Goal: Information Seeking & Learning: Learn about a topic

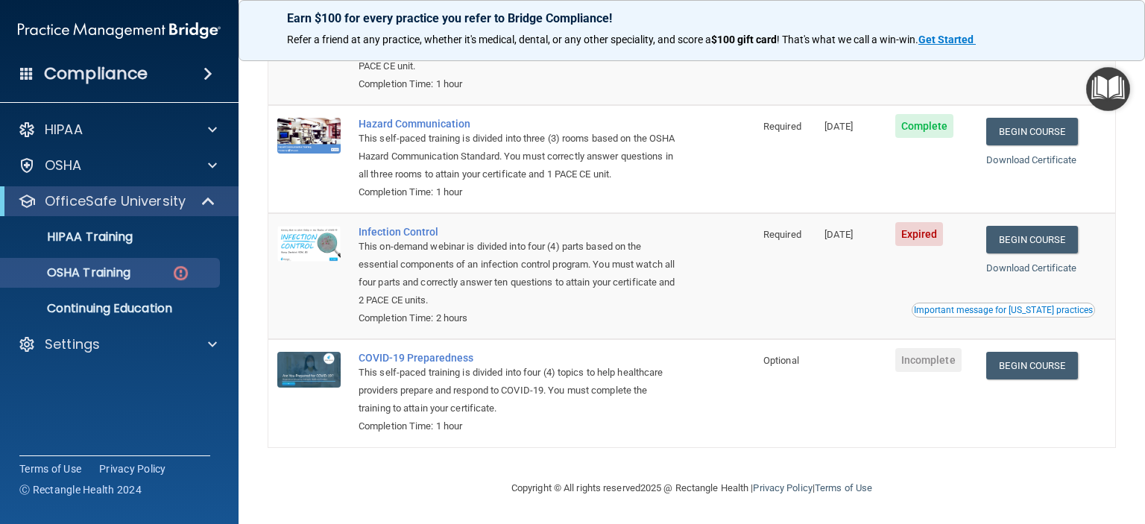
scroll to position [175, 0]
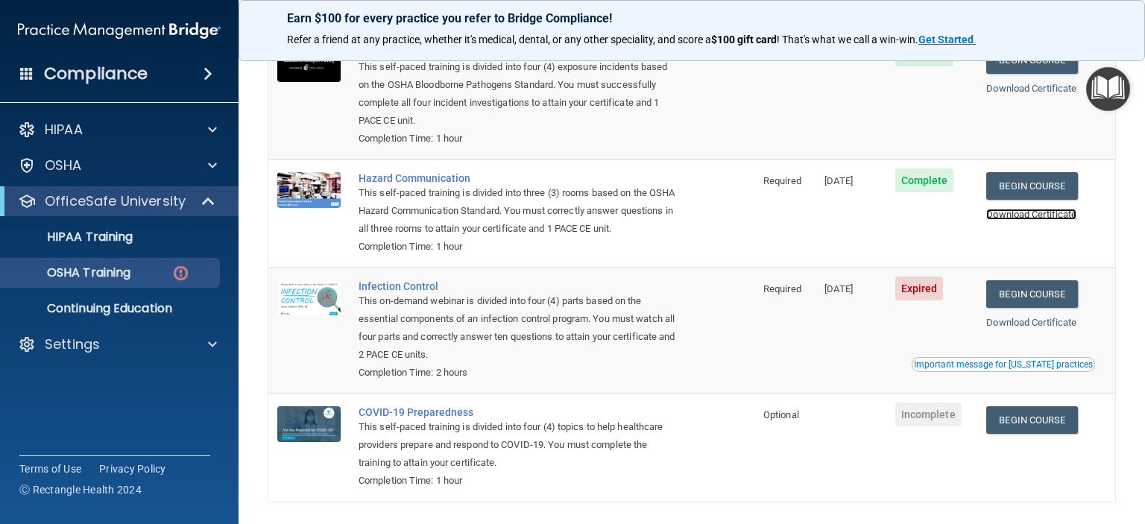
click at [1011, 218] on link "Download Certificate" at bounding box center [1031, 214] width 90 height 11
click at [1028, 307] on link "Begin Course" at bounding box center [1031, 294] width 91 height 28
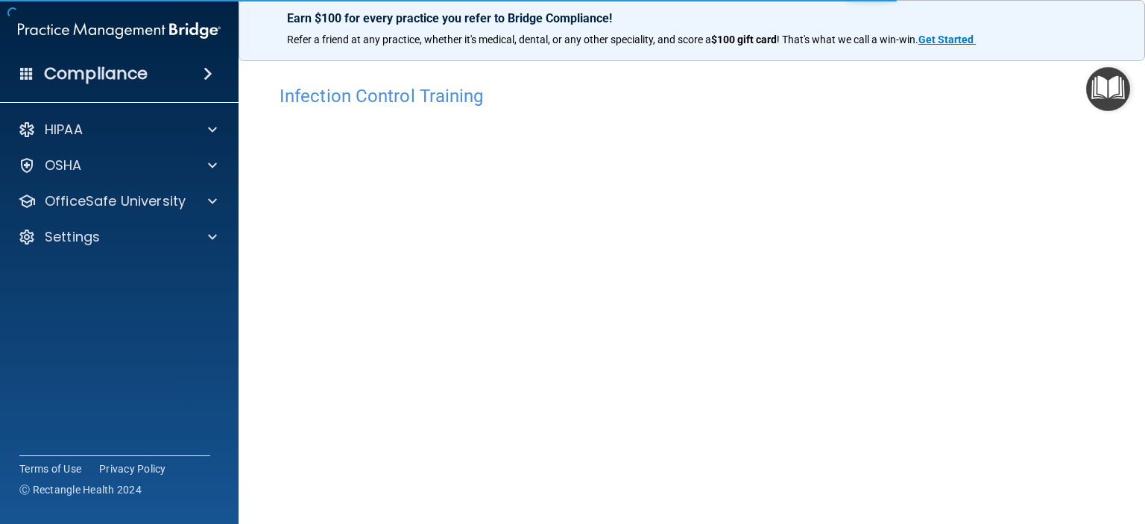
scroll to position [75, 0]
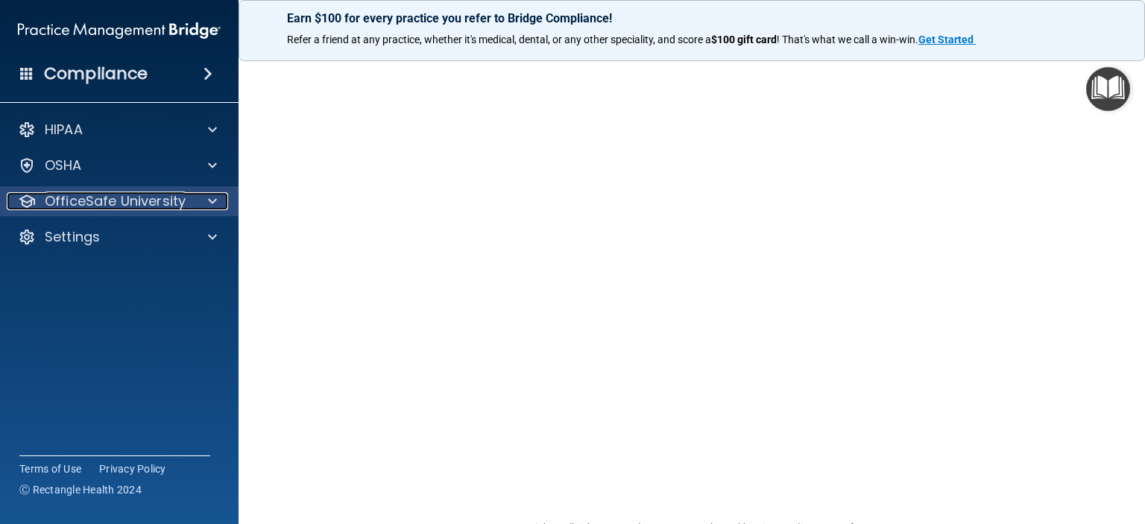
click at [204, 208] on div at bounding box center [210, 201] width 37 height 18
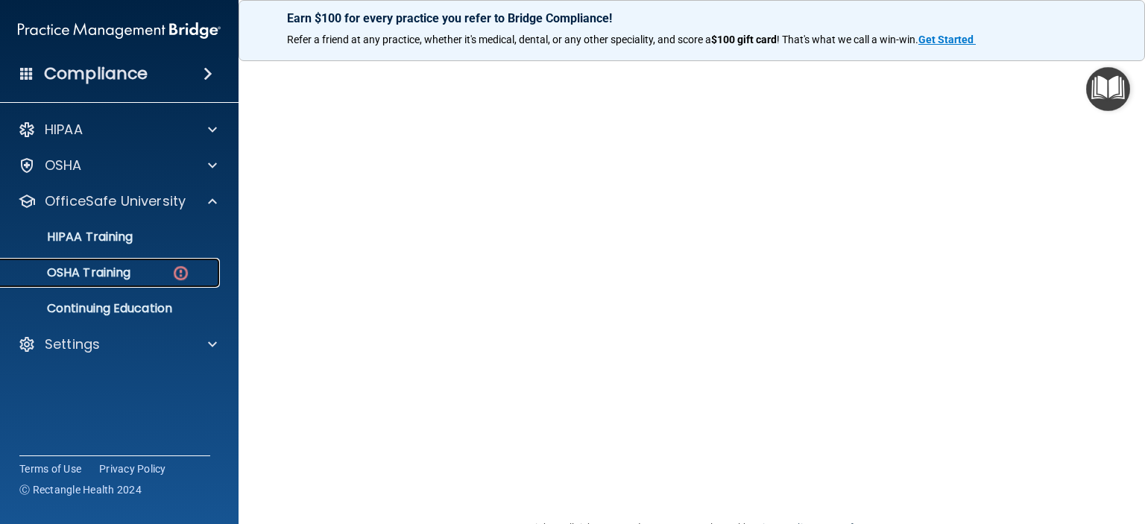
click at [151, 273] on div "OSHA Training" at bounding box center [111, 272] width 203 height 15
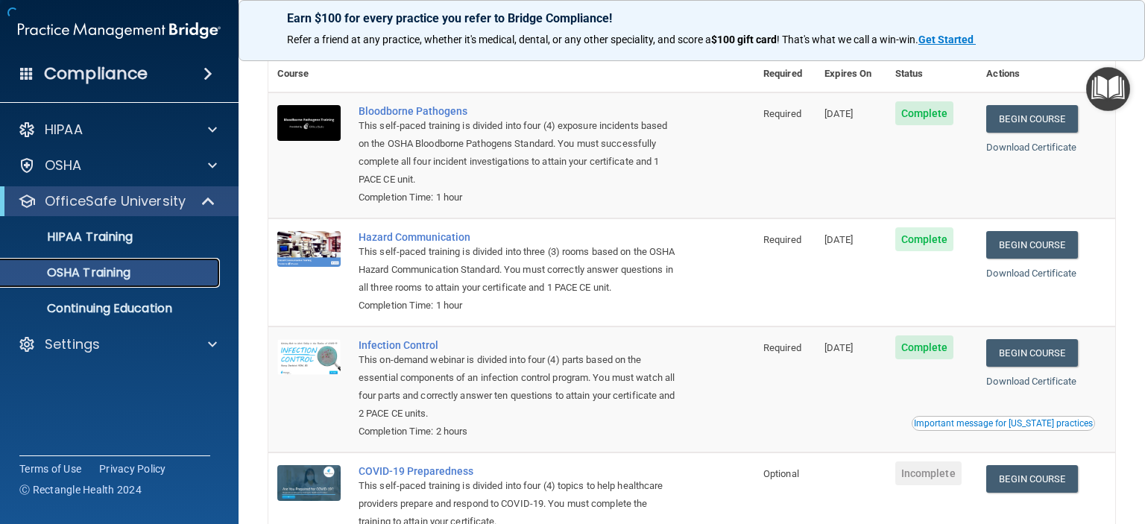
scroll to position [168, 0]
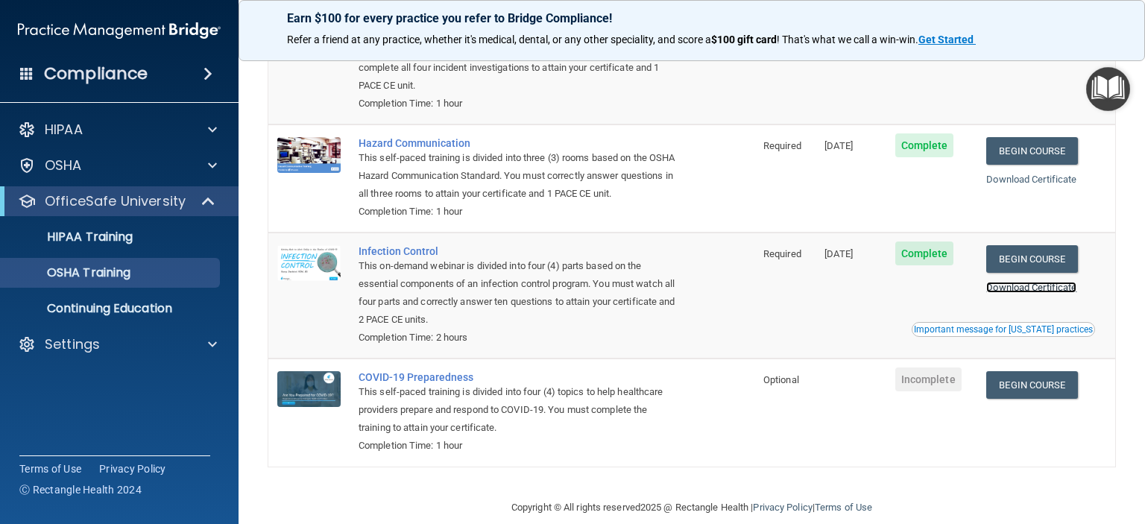
click at [1027, 293] on link "Download Certificate" at bounding box center [1031, 287] width 90 height 11
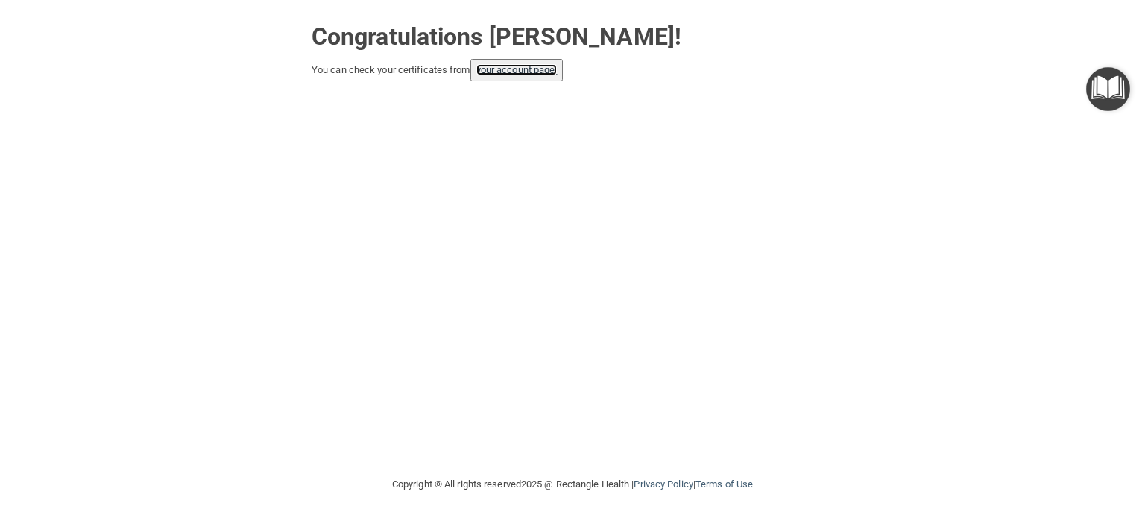
click at [514, 68] on link "your account page!" at bounding box center [516, 69] width 81 height 11
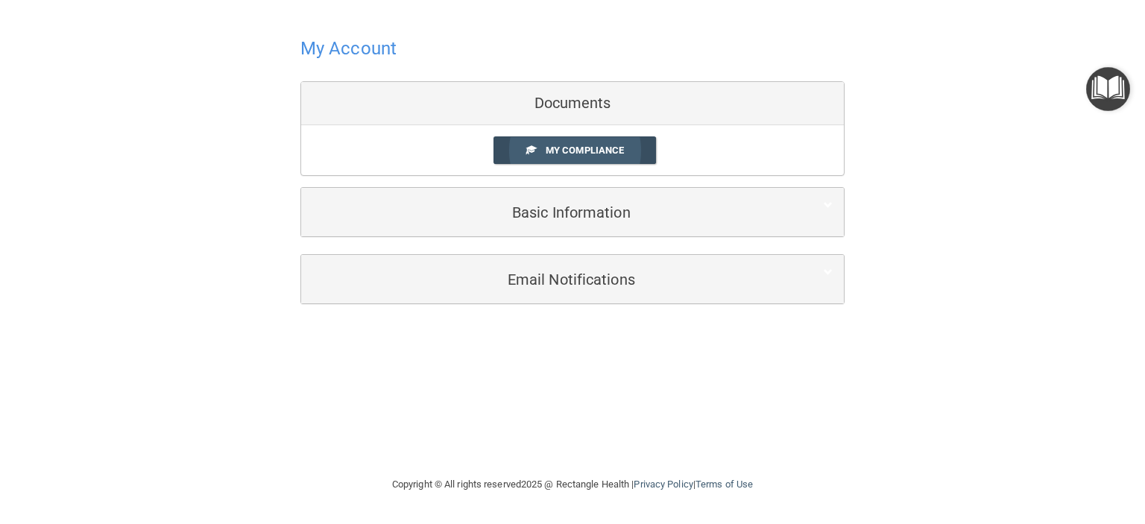
click at [565, 149] on span "My Compliance" at bounding box center [584, 150] width 78 height 11
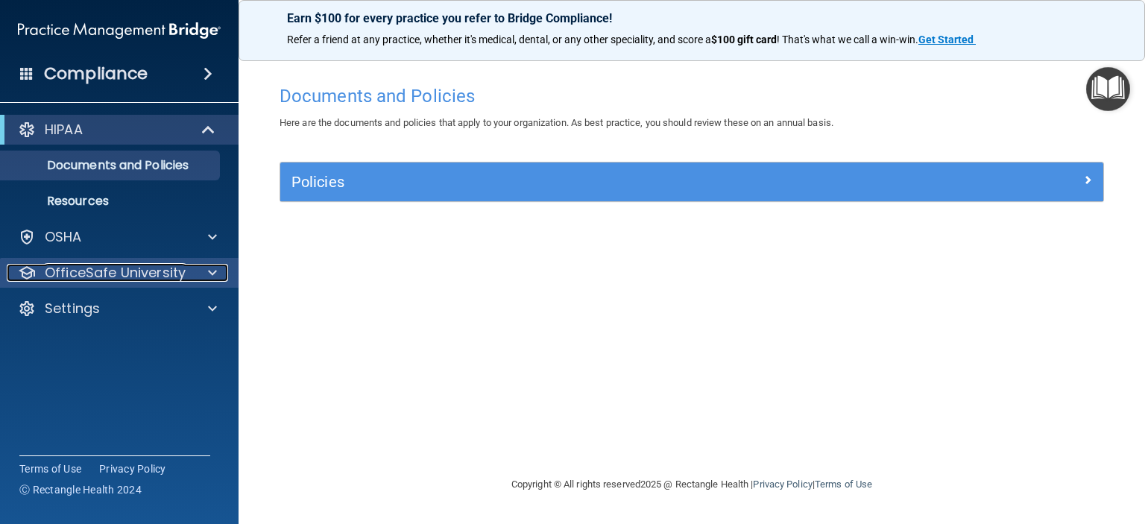
click at [210, 268] on span at bounding box center [212, 273] width 9 height 18
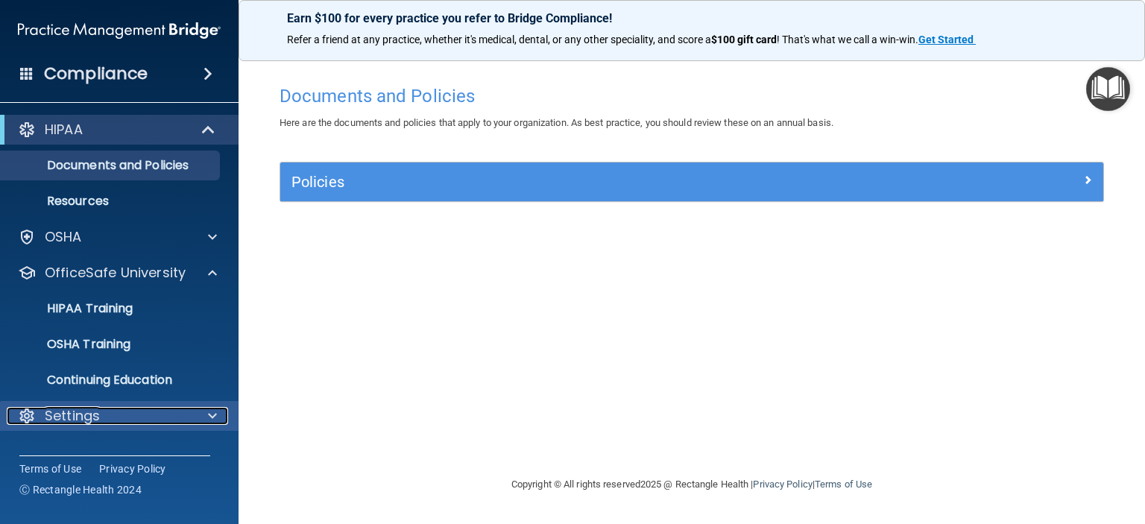
click at [203, 416] on div at bounding box center [210, 416] width 37 height 18
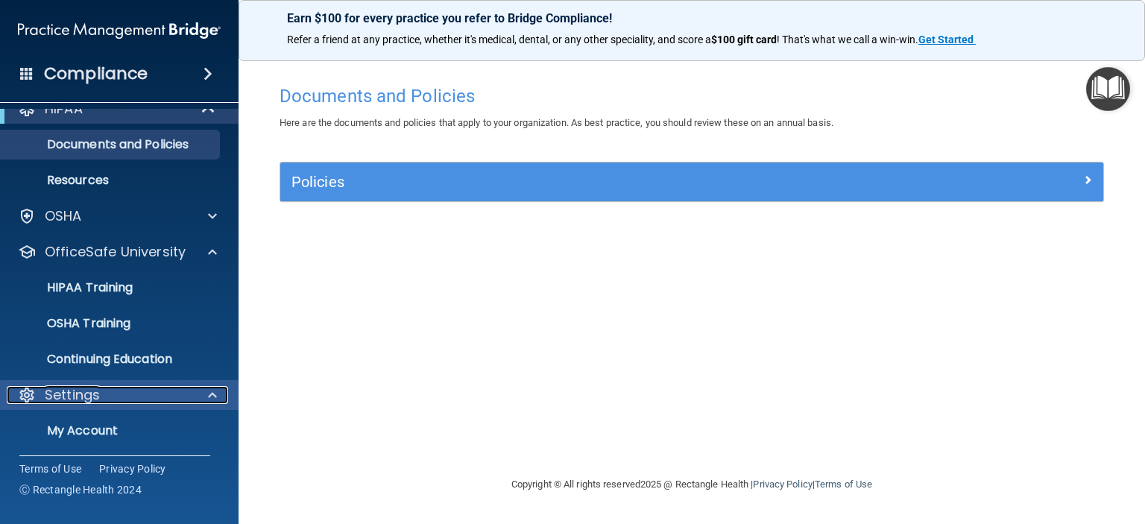
scroll to position [58, 0]
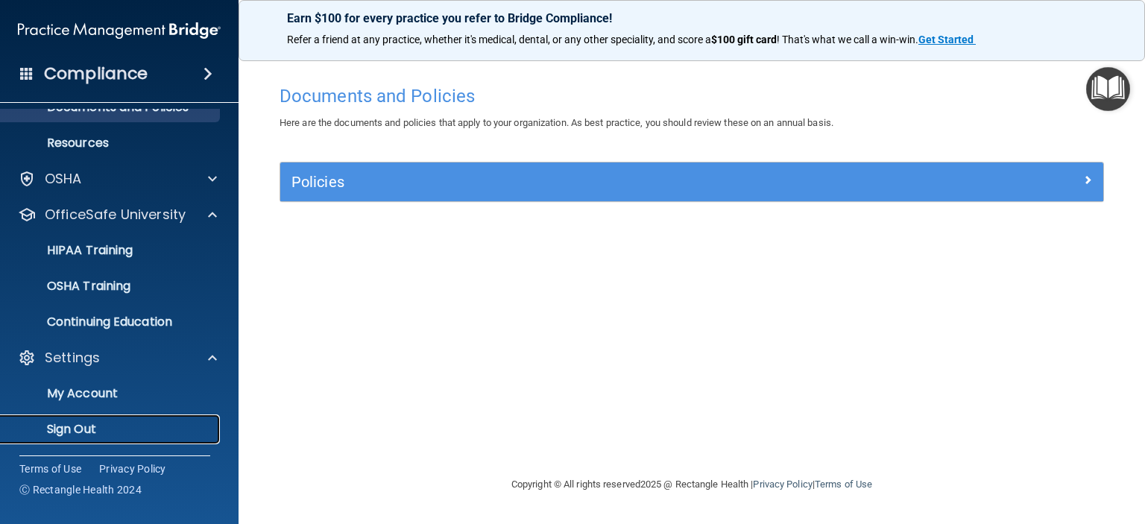
click at [86, 426] on p "Sign Out" at bounding box center [111, 429] width 203 height 15
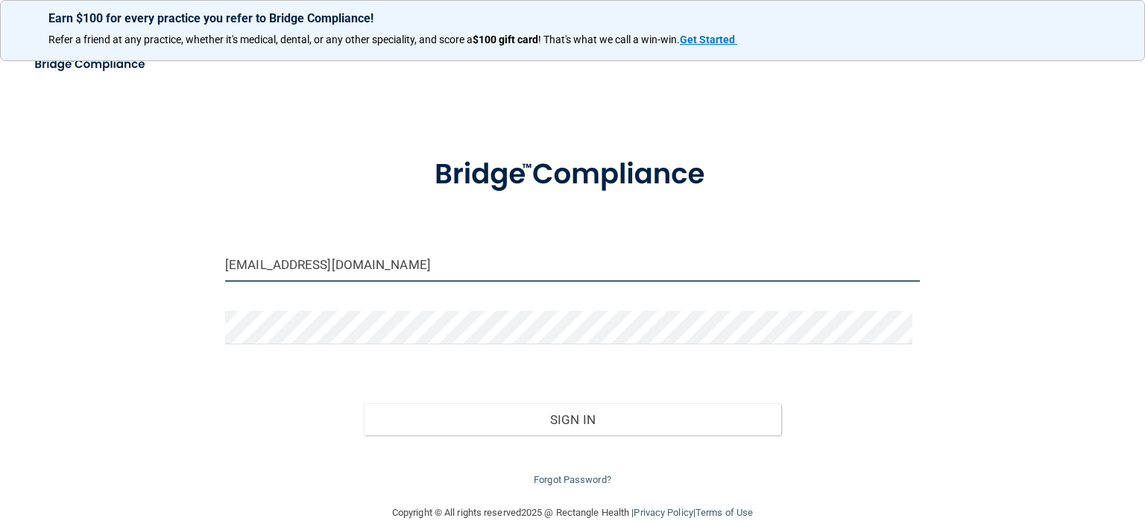
drag, startPoint x: 343, startPoint y: 266, endPoint x: 176, endPoint y: 271, distance: 167.0
click at [179, 271] on div "stormygrey@att.net Invalid email/password. You don't have permission to access …" at bounding box center [572, 276] width 1085 height 426
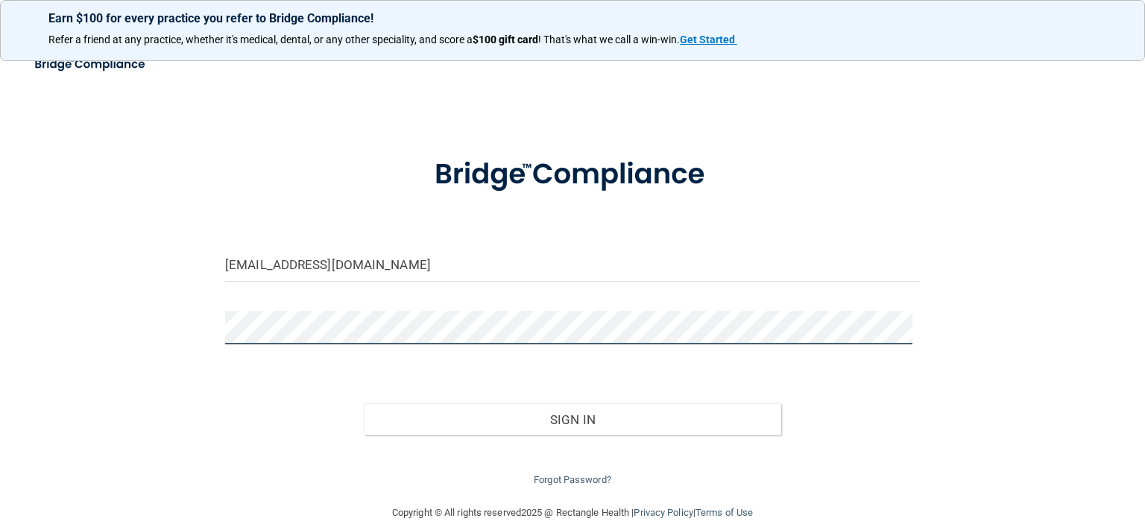
click at [203, 330] on div "Chapindentalgj@gmail.com Invalid email/password. You don't have permission to a…" at bounding box center [572, 276] width 1085 height 426
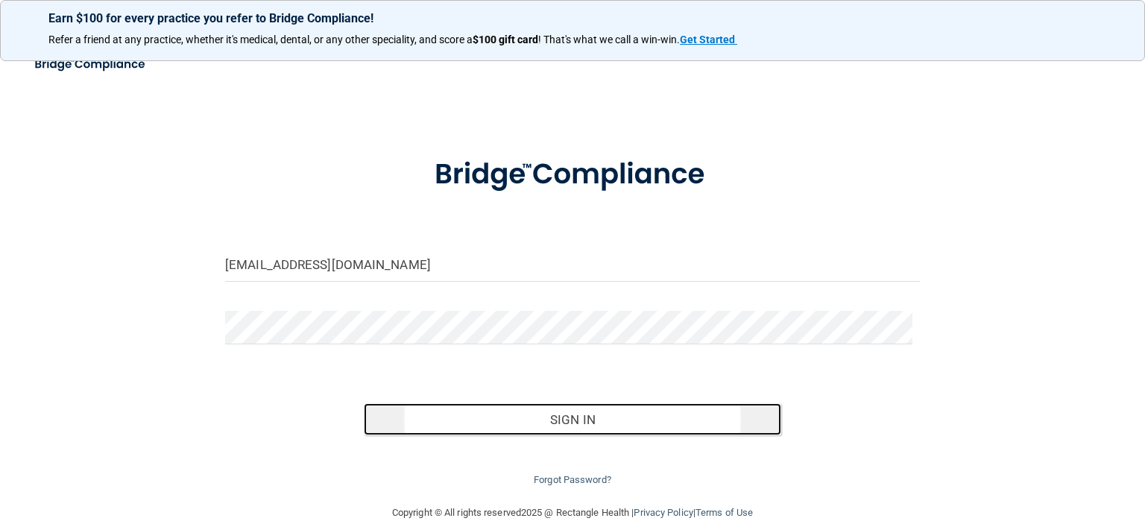
click at [514, 409] on button "Sign In" at bounding box center [572, 419] width 417 height 33
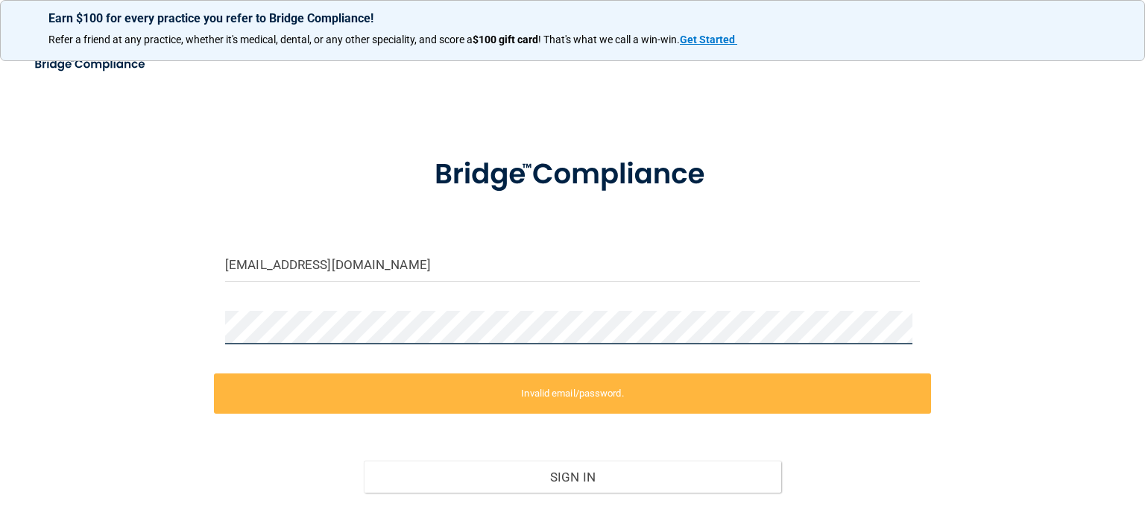
click at [174, 329] on div "Chapindentalgj@gmail.com Invalid email/password. You don't have permission to a…" at bounding box center [572, 305] width 1085 height 484
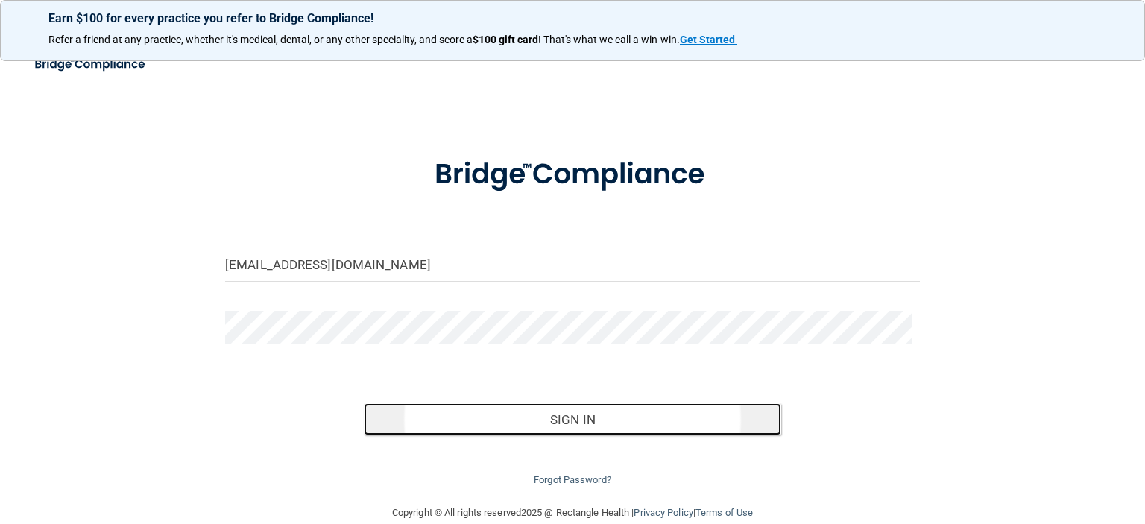
click at [405, 422] on button "Sign In" at bounding box center [572, 419] width 417 height 33
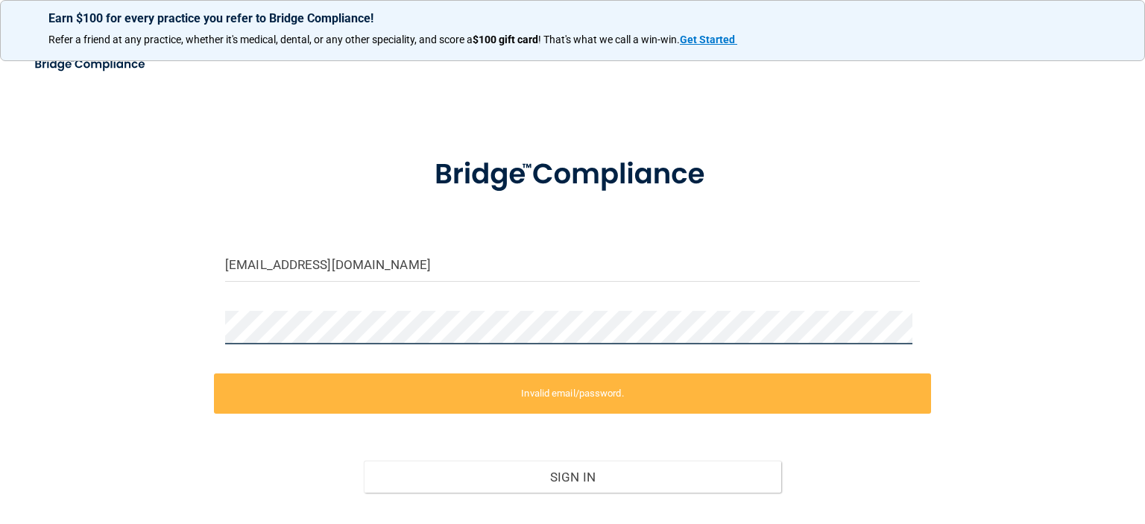
click at [209, 323] on div "Chapindentalgj@gmail.com Invalid email/password. You don't have permission to a…" at bounding box center [572, 305] width 1085 height 484
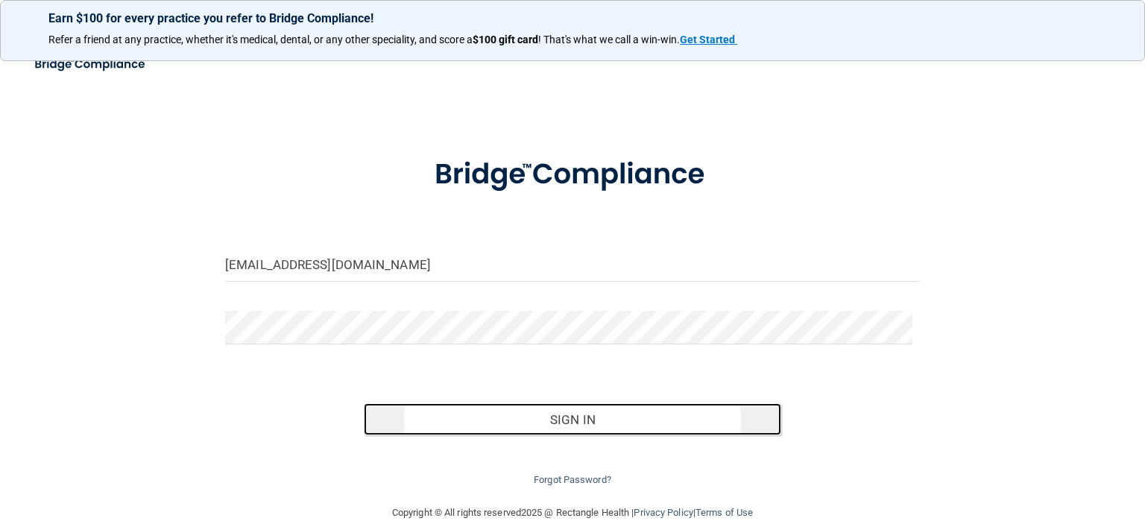
click at [537, 425] on button "Sign In" at bounding box center [572, 419] width 417 height 33
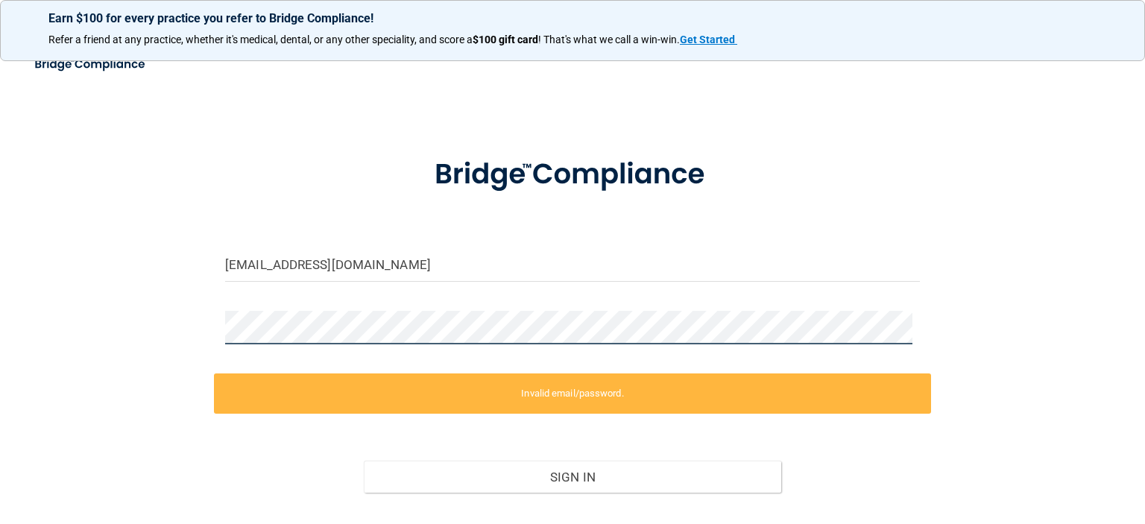
click at [208, 332] on div "Chapindentalgj@gmail.com Invalid email/password. You don't have permission to a…" at bounding box center [572, 305] width 1085 height 484
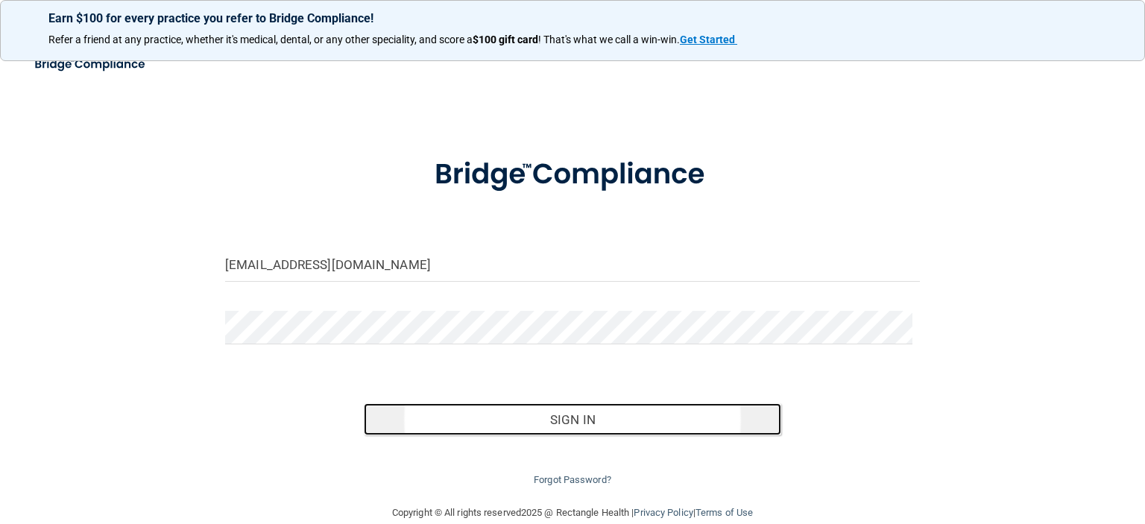
click at [492, 424] on button "Sign In" at bounding box center [572, 419] width 417 height 33
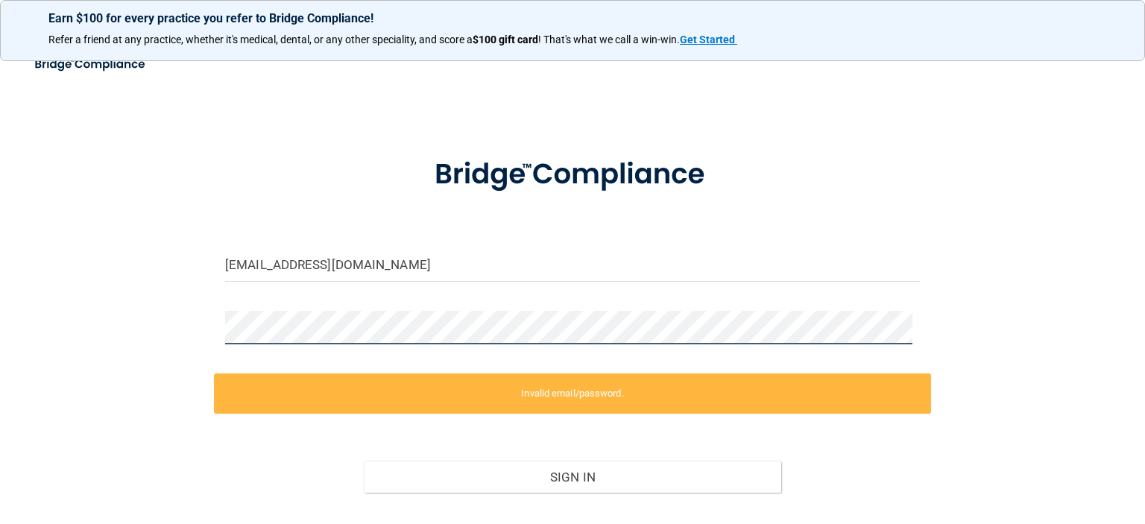
click at [203, 326] on div "Chapindentalgj@gmail.com Invalid email/password. You don't have permission to a…" at bounding box center [572, 305] width 1085 height 484
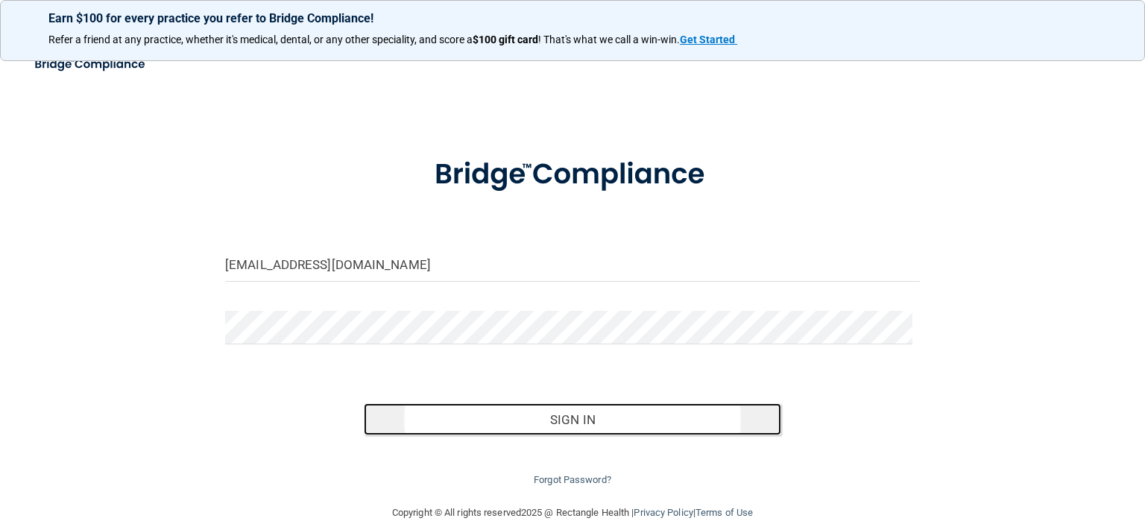
click at [504, 426] on button "Sign In" at bounding box center [572, 419] width 417 height 33
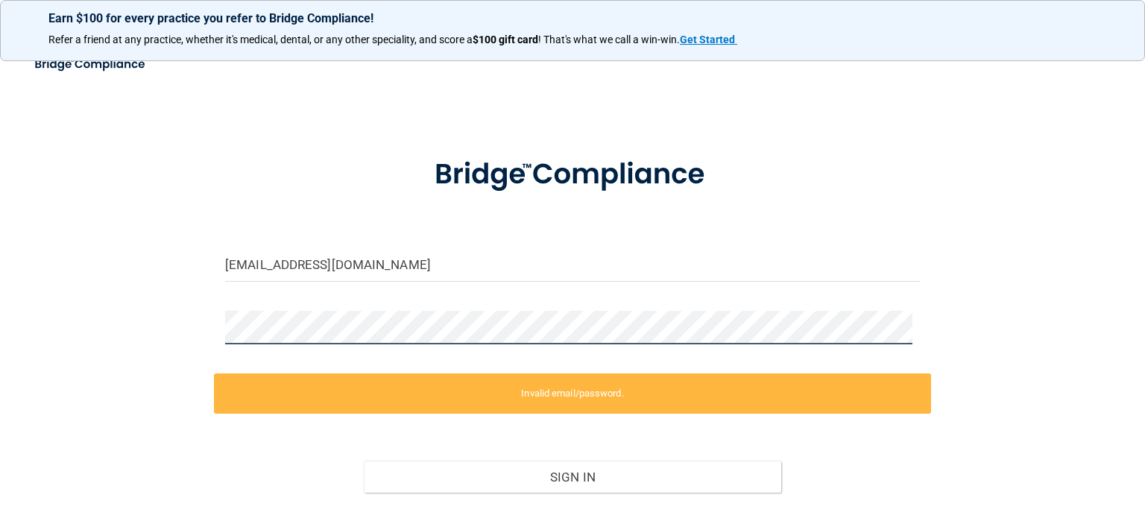
click at [216, 327] on div at bounding box center [572, 333] width 717 height 45
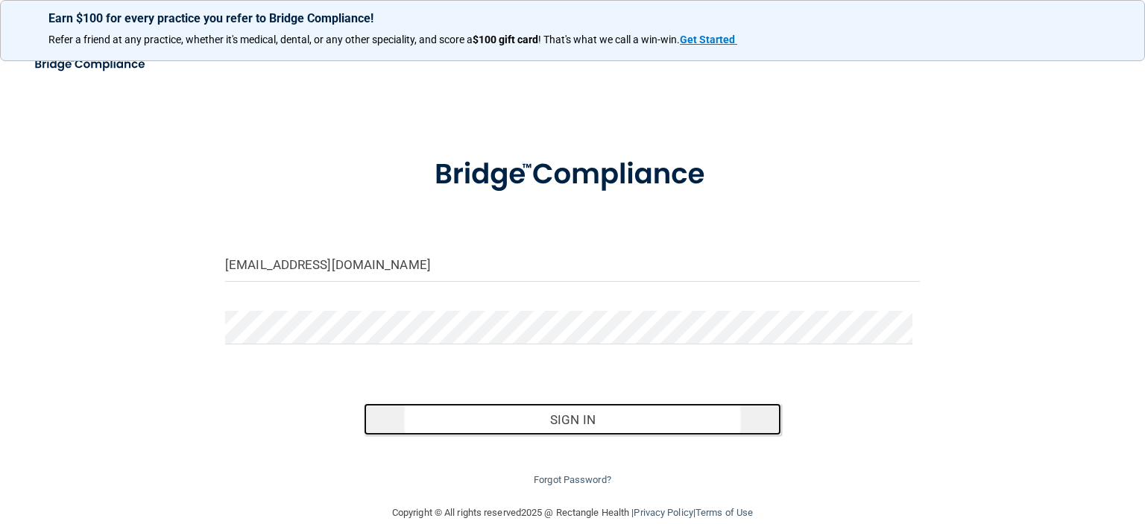
click at [621, 428] on button "Sign In" at bounding box center [572, 419] width 417 height 33
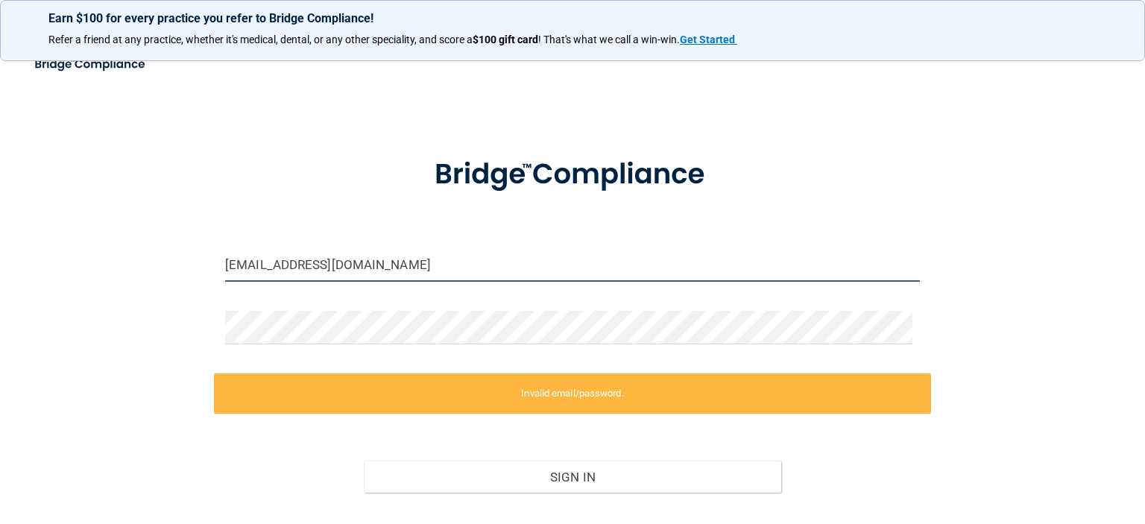
click at [297, 263] on input "Chapindentalgj@gmail.com" at bounding box center [572, 265] width 695 height 34
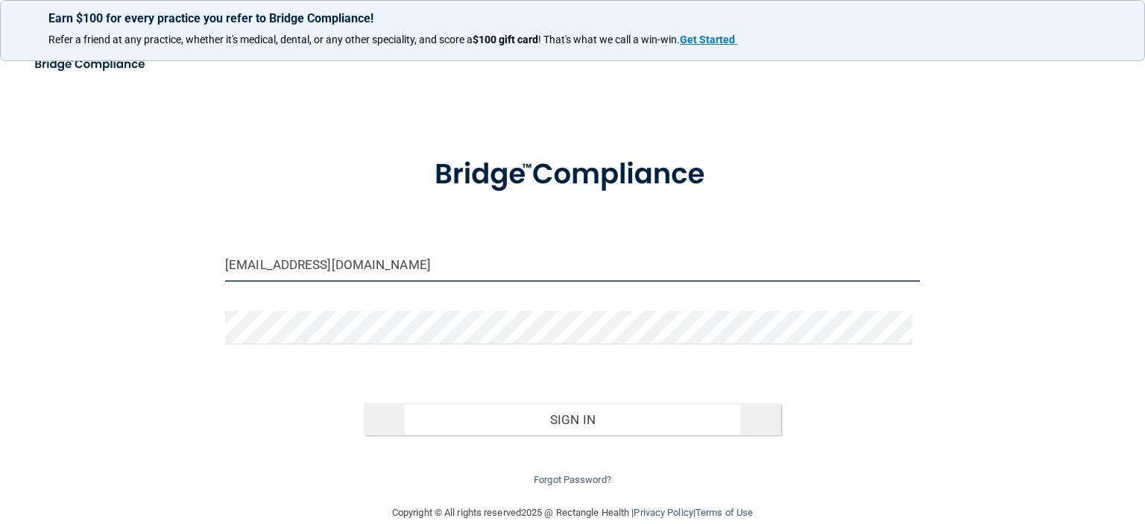
type input "Chapindentalrgj@gmail.com"
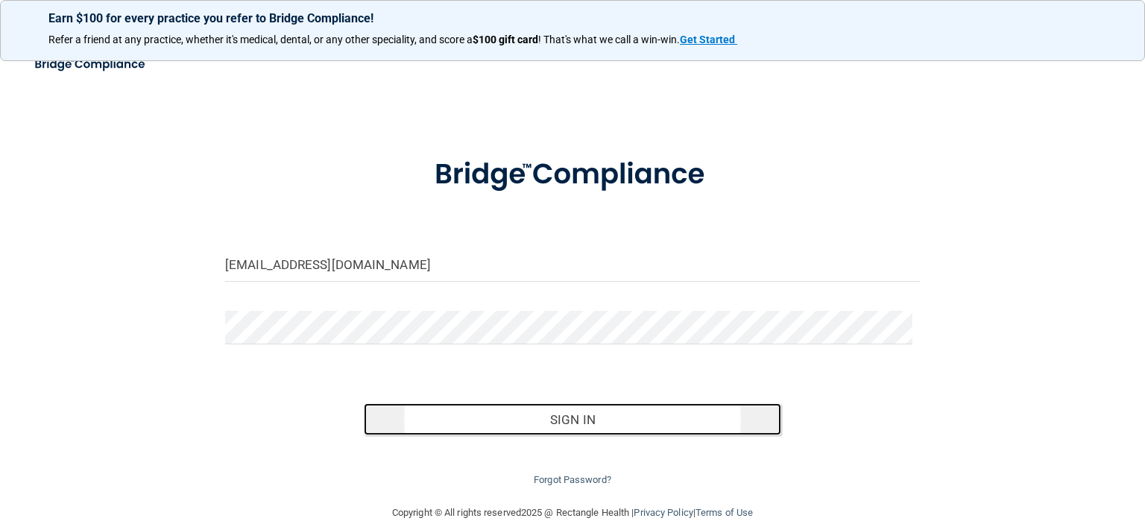
click at [534, 420] on button "Sign In" at bounding box center [572, 419] width 417 height 33
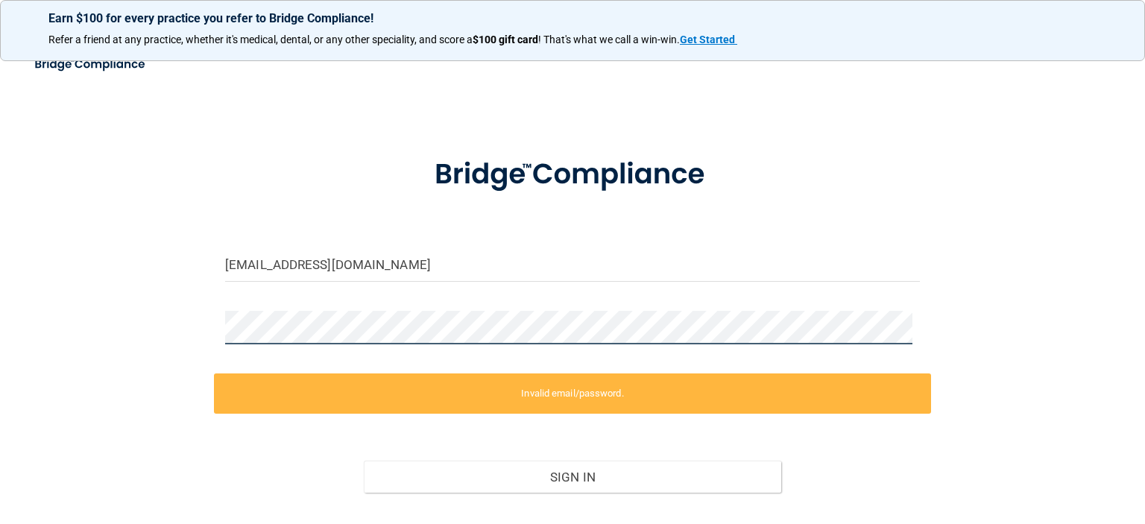
click at [197, 324] on div "Chapindentalrgj@gmail.com Invalid email/password. You don't have permission to …" at bounding box center [572, 305] width 1085 height 484
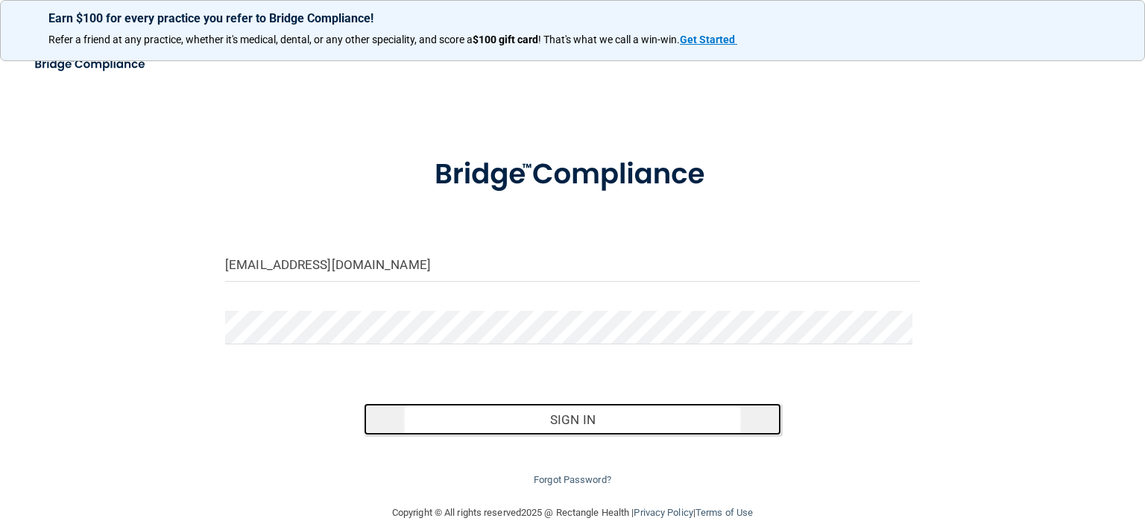
click at [487, 412] on button "Sign In" at bounding box center [572, 419] width 417 height 33
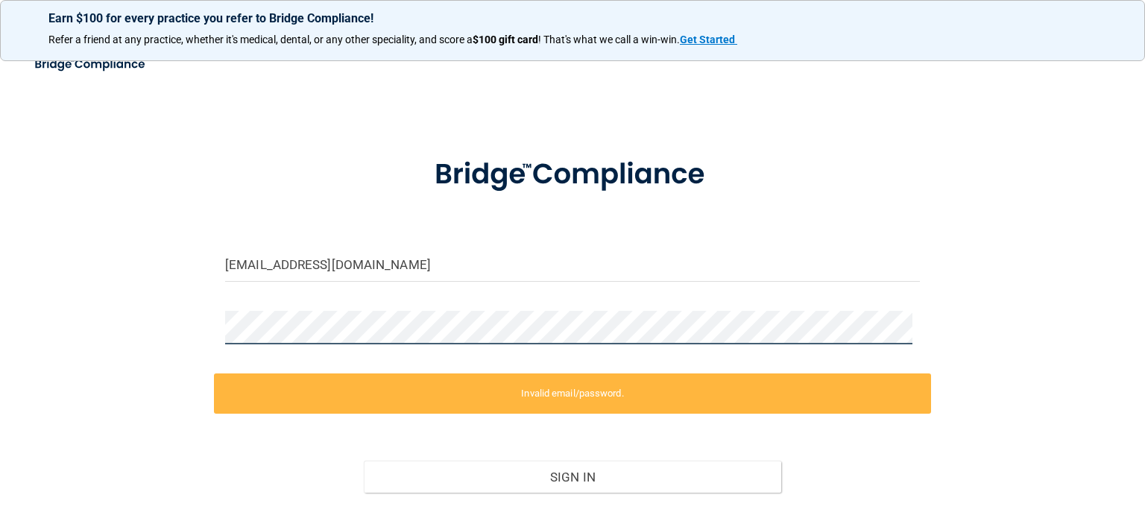
click at [200, 326] on div "Chapindentalrgj@gmail.com Invalid email/password. You don't have permission to …" at bounding box center [572, 305] width 1085 height 484
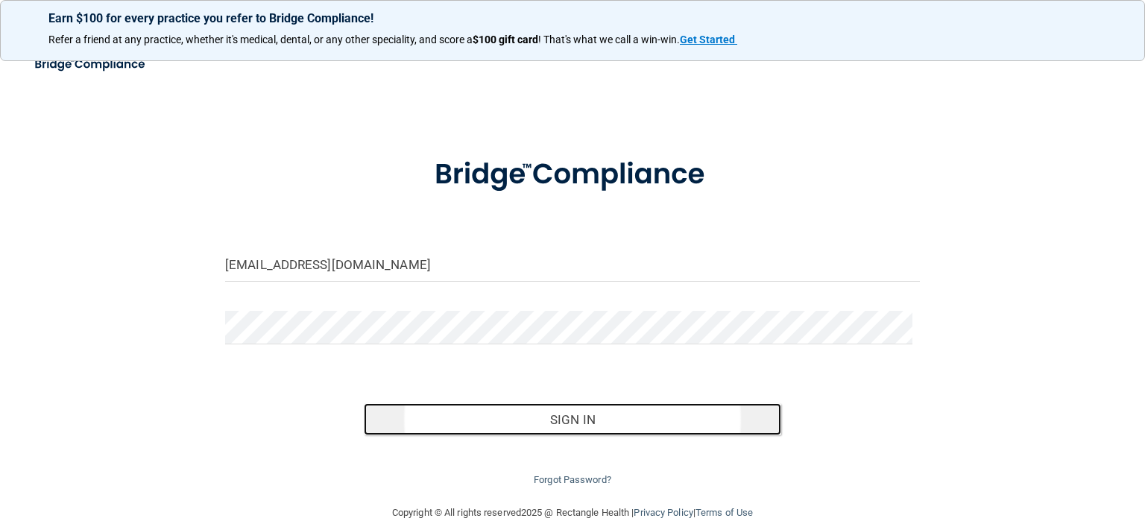
click at [493, 413] on button "Sign In" at bounding box center [572, 419] width 417 height 33
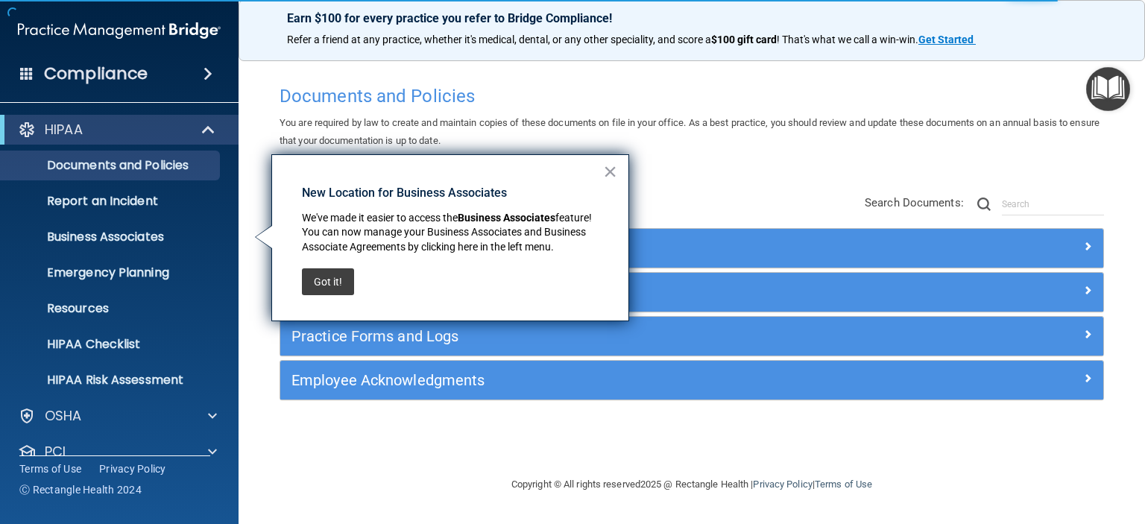
click at [607, 169] on button "×" at bounding box center [610, 171] width 14 height 24
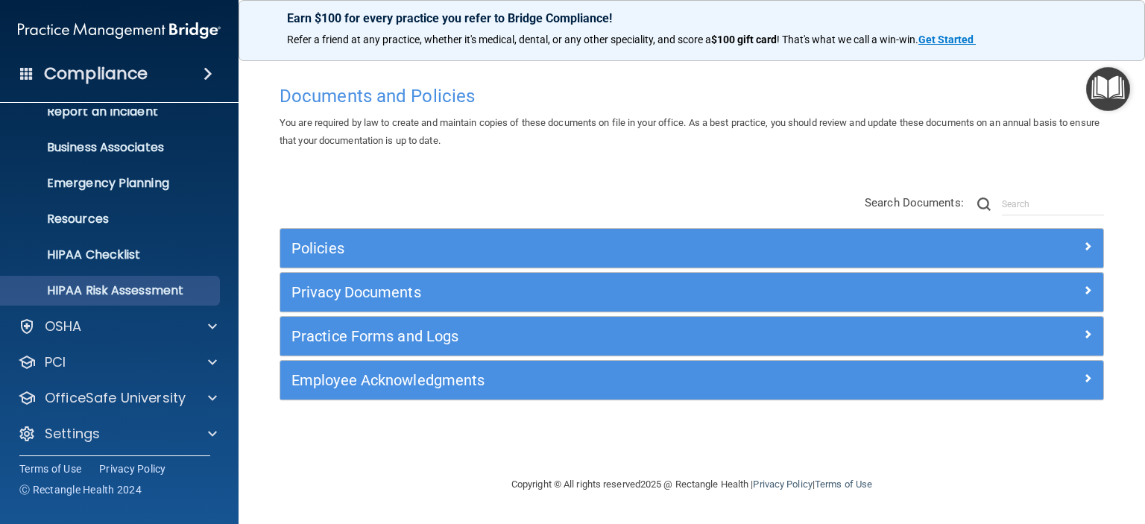
scroll to position [94, 0]
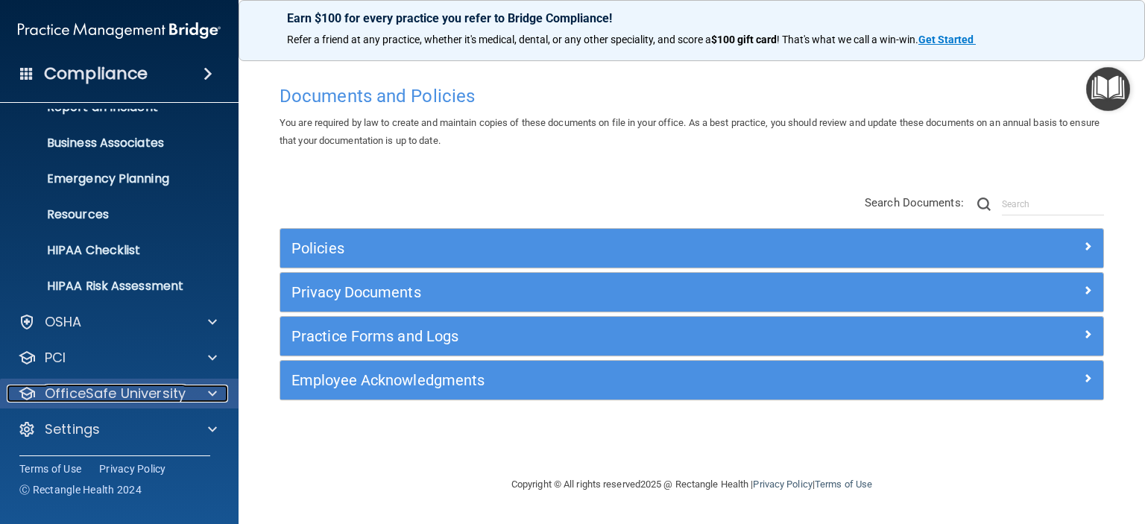
click at [215, 390] on span at bounding box center [212, 394] width 9 height 18
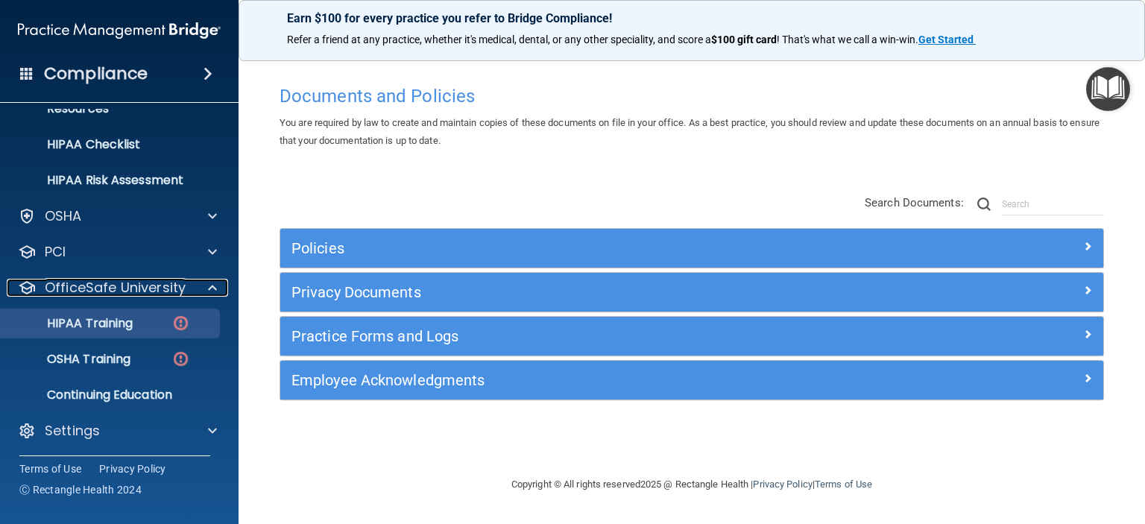
scroll to position [201, 0]
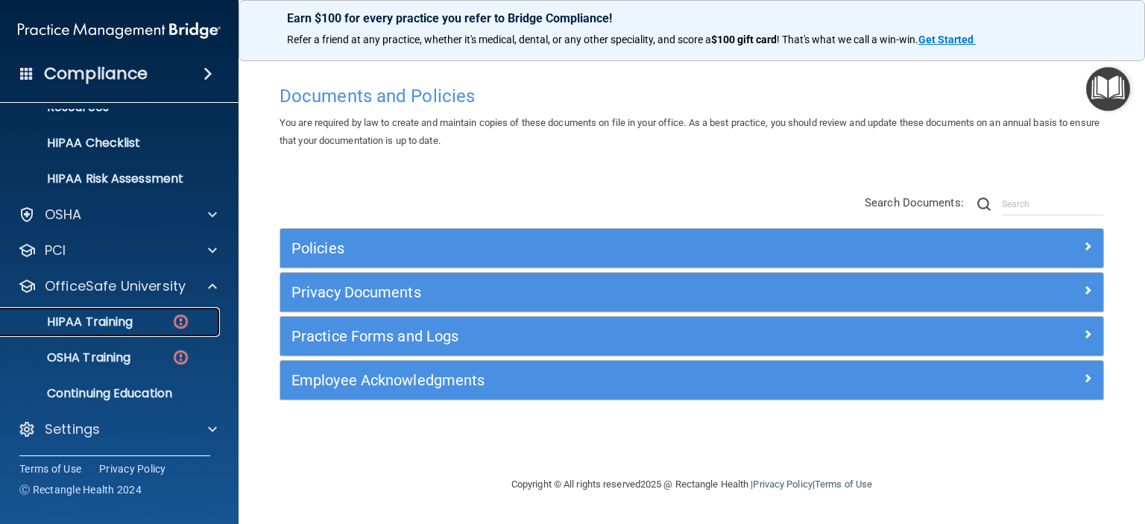
click at [164, 315] on div "HIPAA Training" at bounding box center [111, 321] width 203 height 15
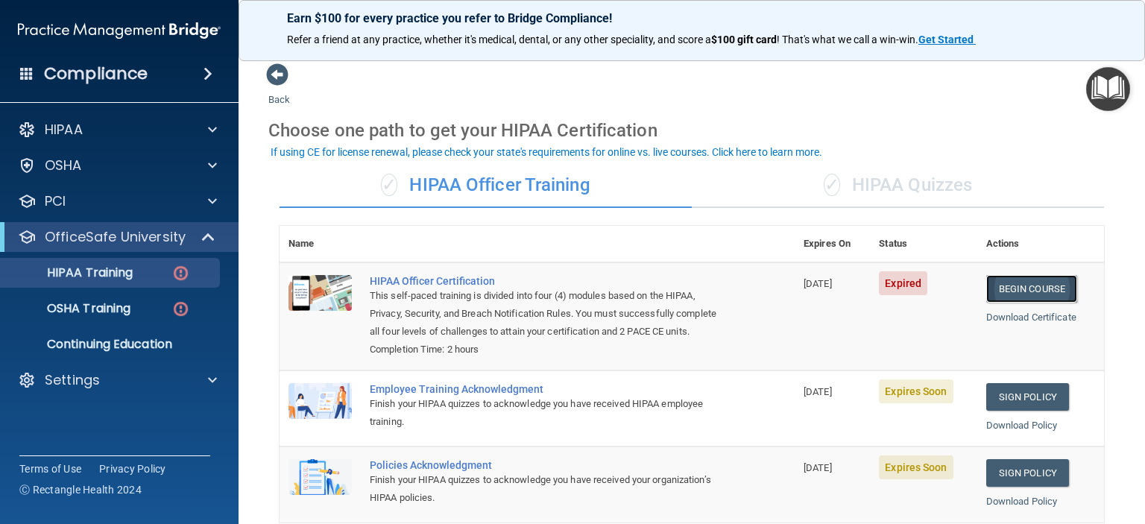
click at [1019, 288] on link "Begin Course" at bounding box center [1031, 289] width 91 height 28
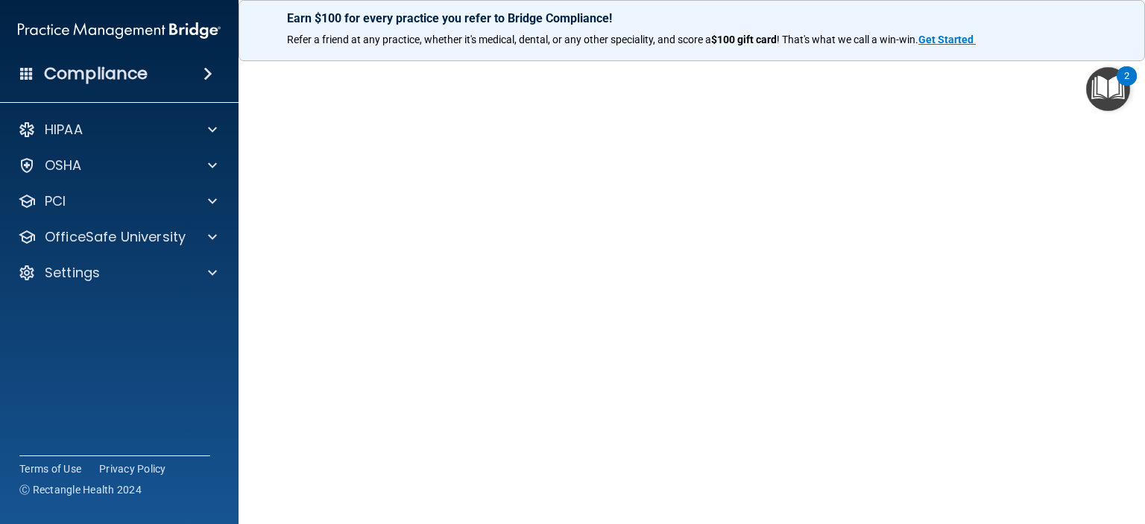
scroll to position [24, 0]
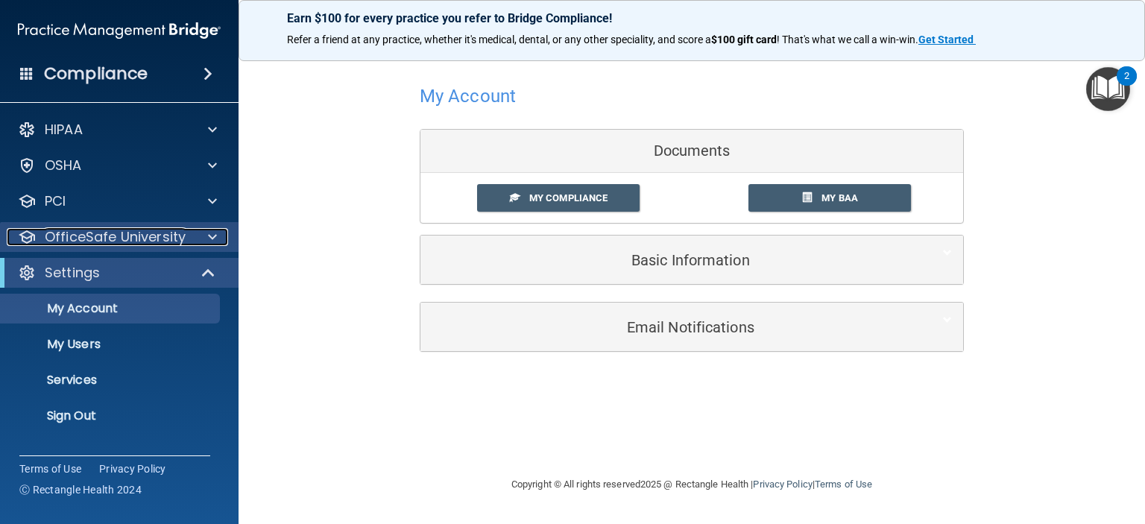
click at [221, 237] on div at bounding box center [210, 237] width 37 height 18
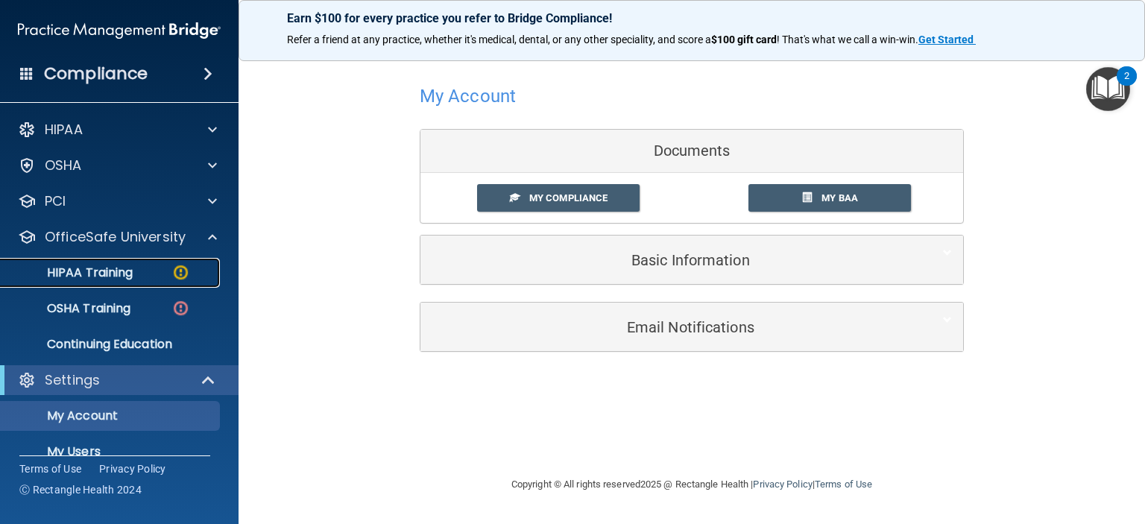
click at [174, 269] on img at bounding box center [180, 272] width 19 height 19
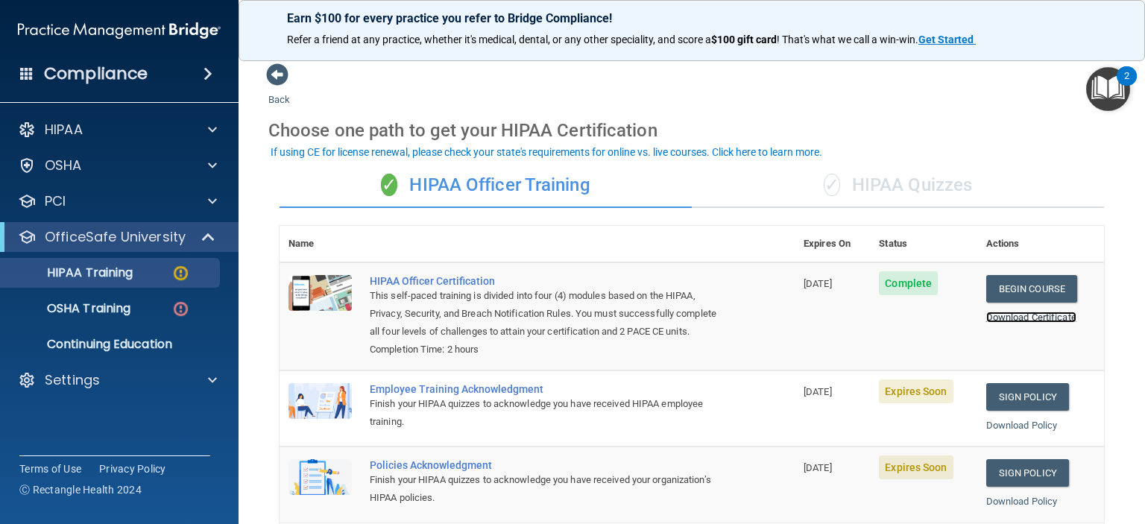
click at [1019, 313] on link "Download Certificate" at bounding box center [1031, 316] width 90 height 11
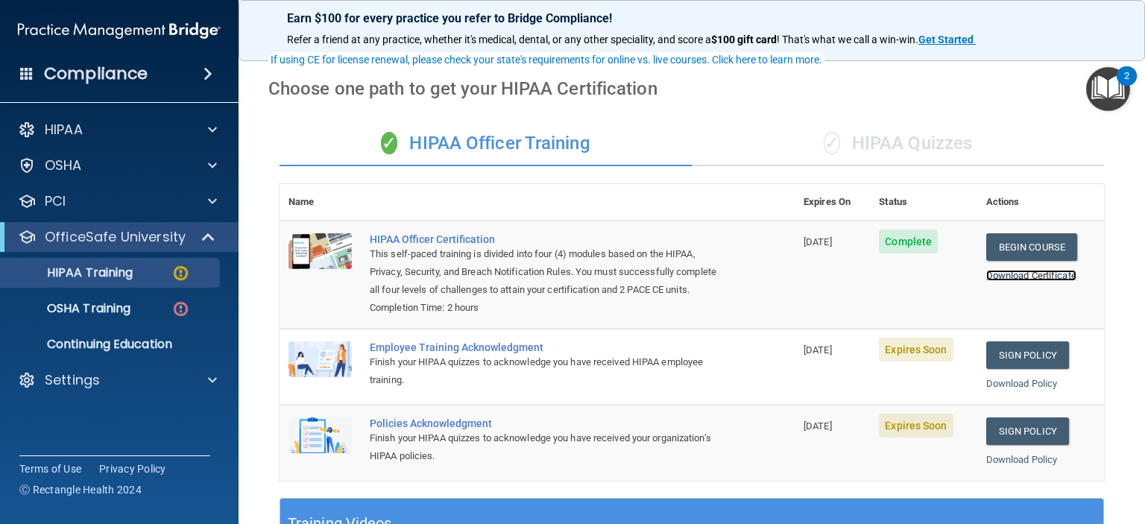
scroll to position [149, 0]
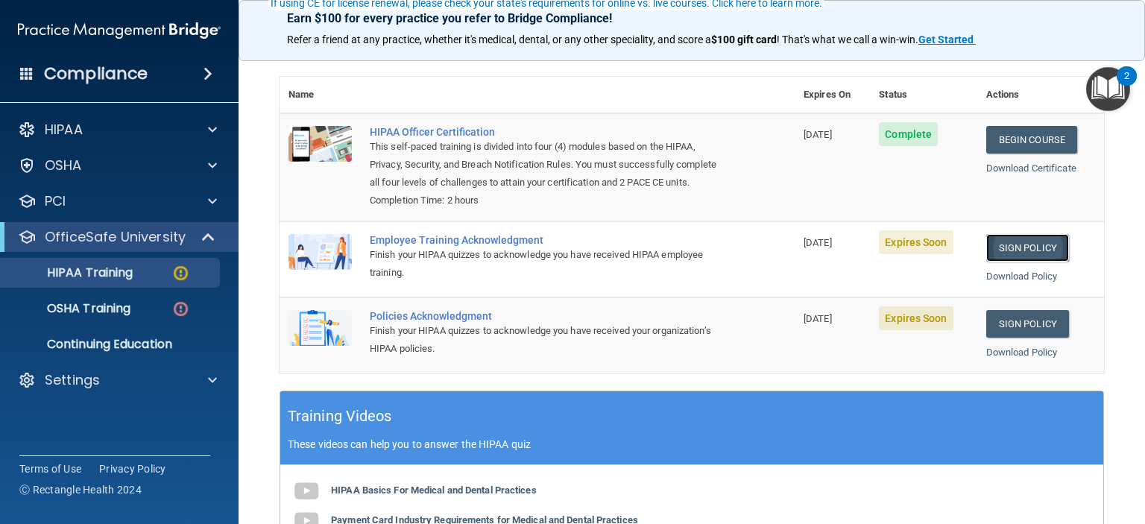
click at [997, 262] on link "Sign Policy" at bounding box center [1027, 248] width 83 height 28
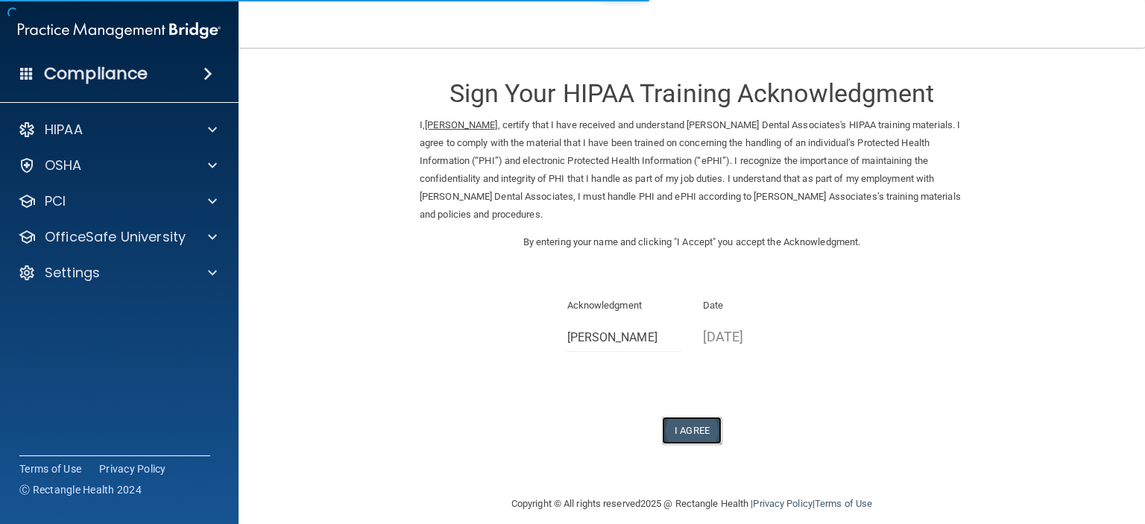
click at [680, 426] on button "I Agree" at bounding box center [692, 431] width 60 height 28
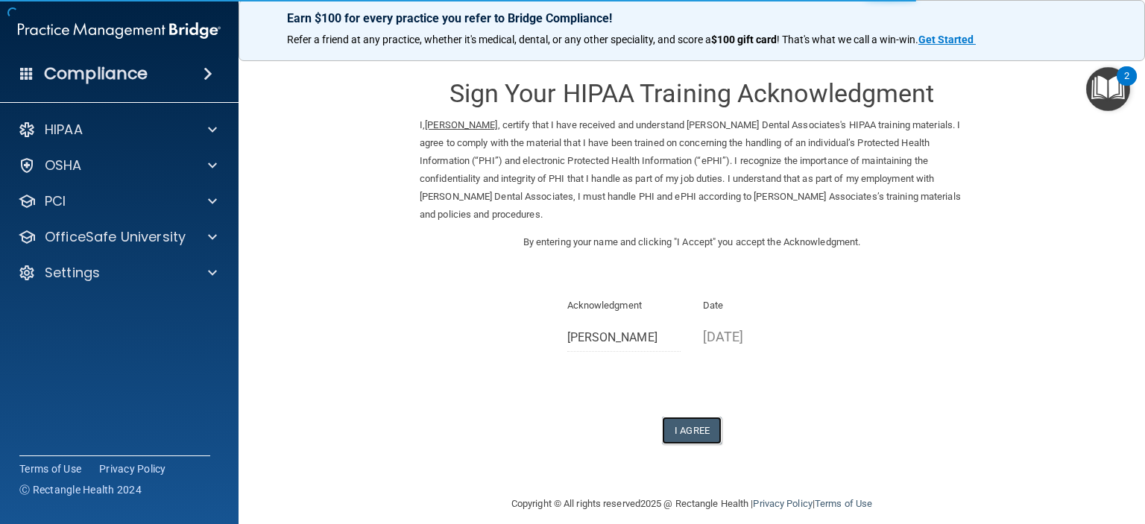
scroll to position [15, 0]
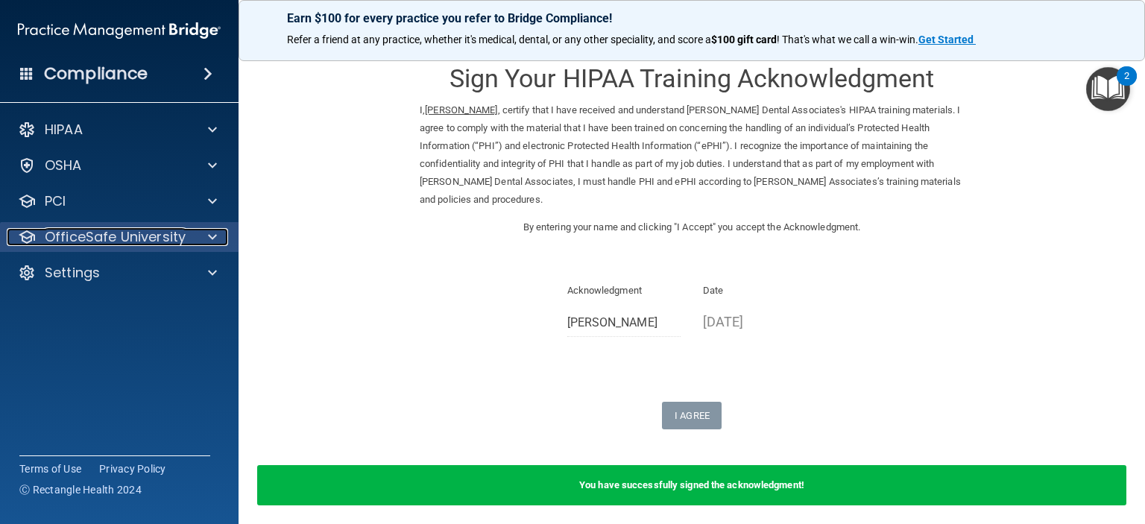
click at [215, 232] on span at bounding box center [212, 237] width 9 height 18
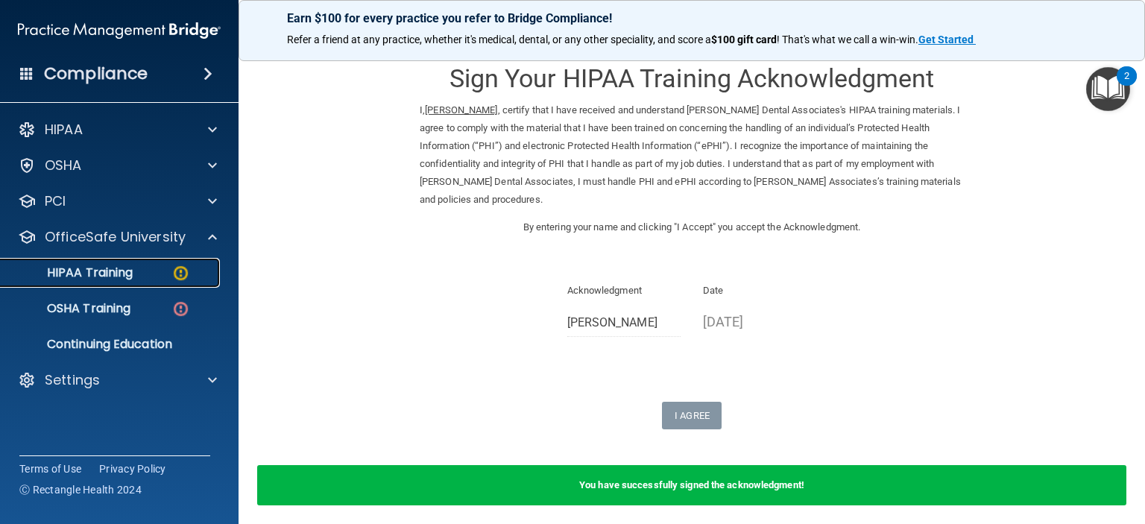
click at [171, 269] on img at bounding box center [180, 273] width 19 height 19
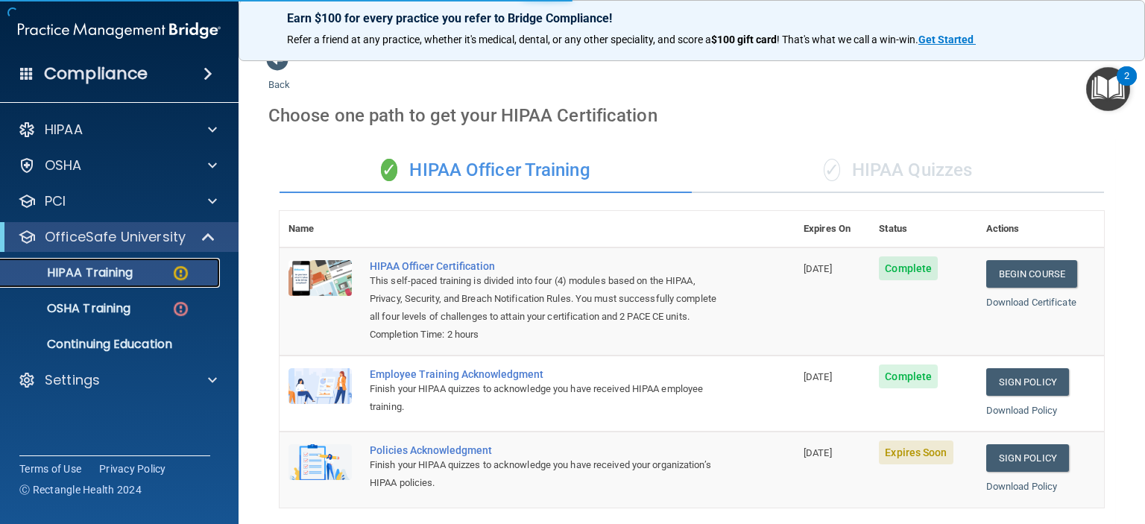
scroll to position [435, 0]
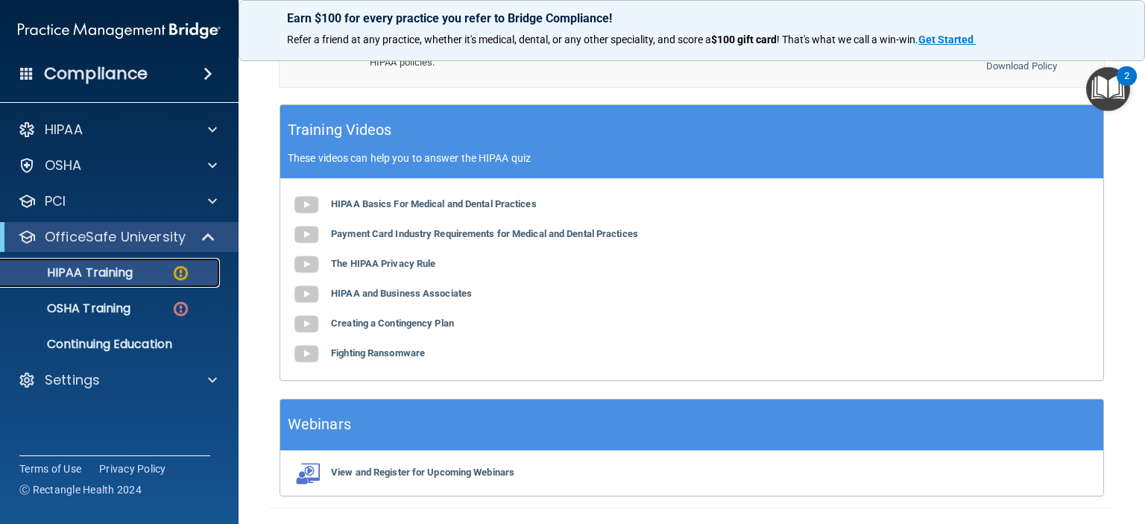
click at [161, 271] on div "HIPAA Training" at bounding box center [111, 272] width 203 height 15
click at [180, 274] on img at bounding box center [180, 273] width 19 height 19
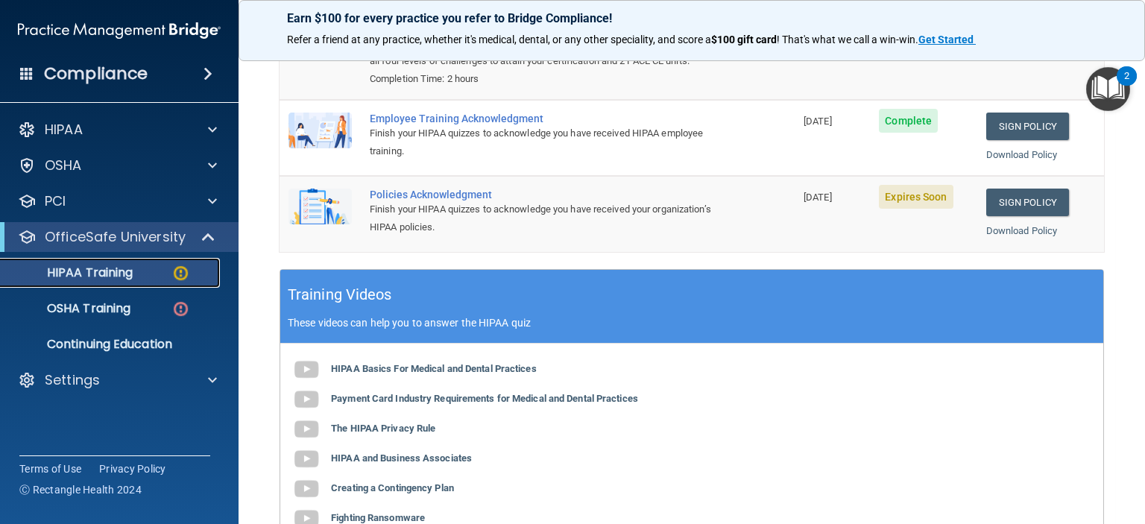
scroll to position [196, 0]
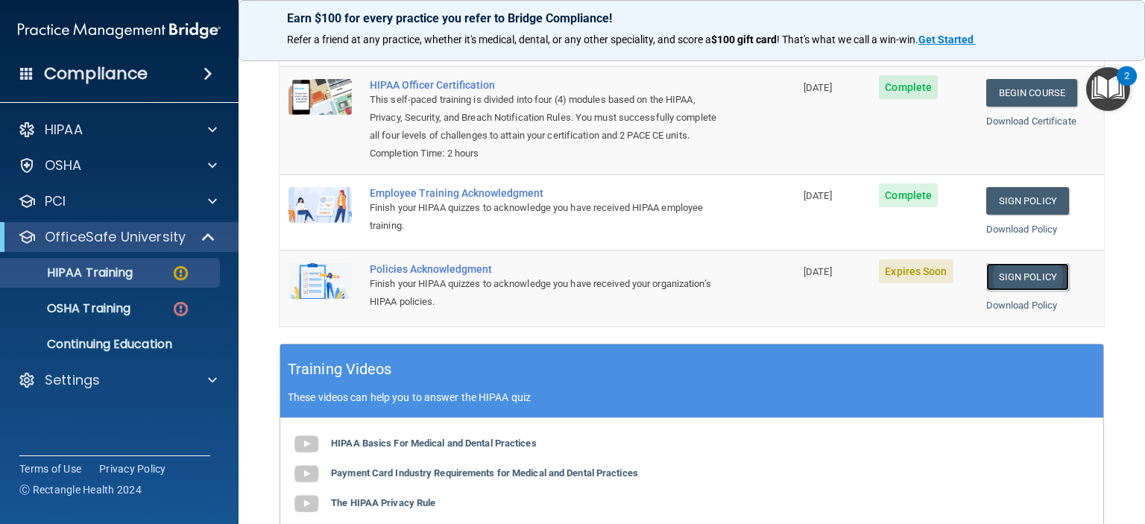
click at [993, 291] on link "Sign Policy" at bounding box center [1027, 277] width 83 height 28
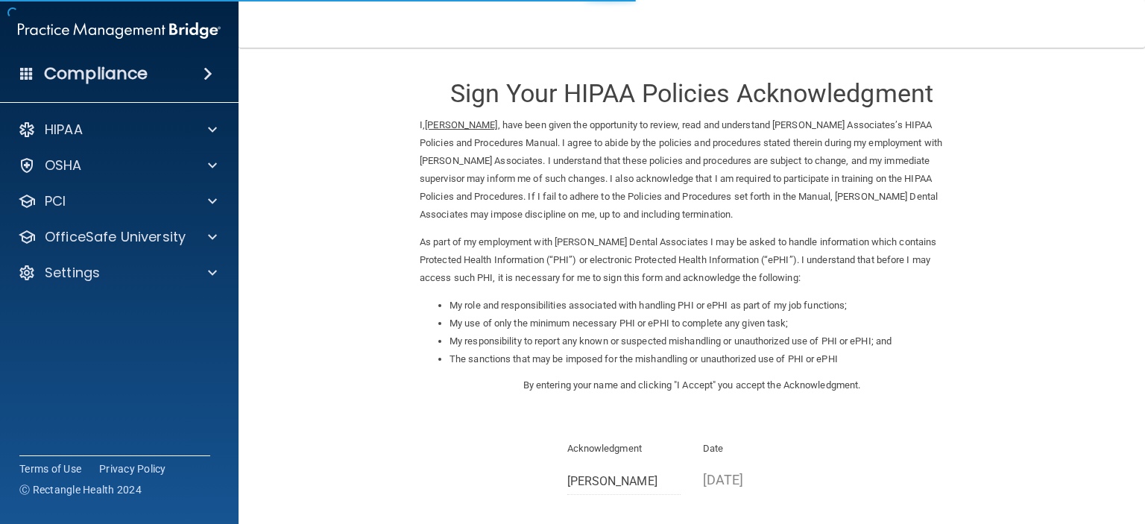
scroll to position [149, 0]
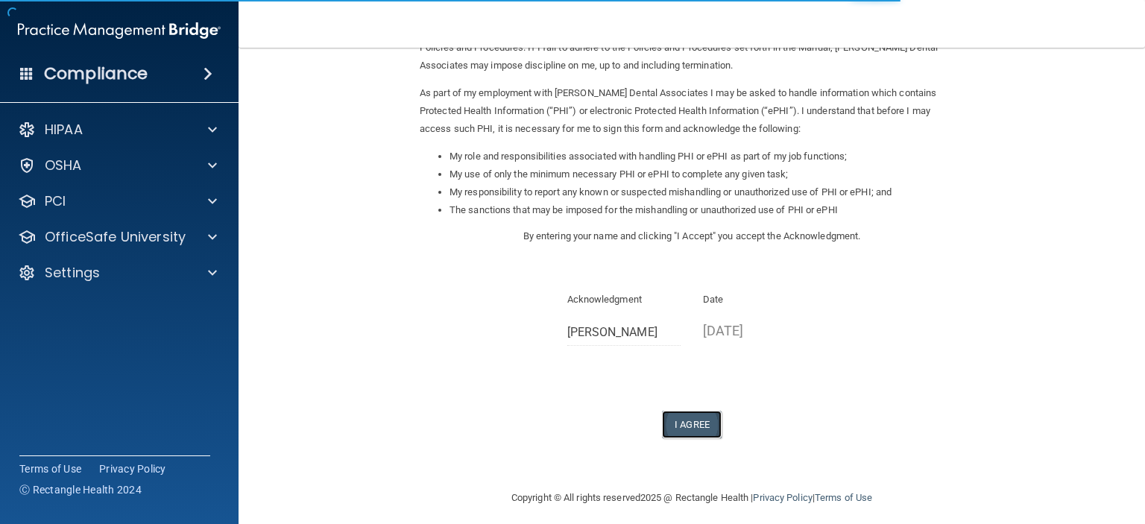
click at [679, 420] on button "I Agree" at bounding box center [692, 425] width 60 height 28
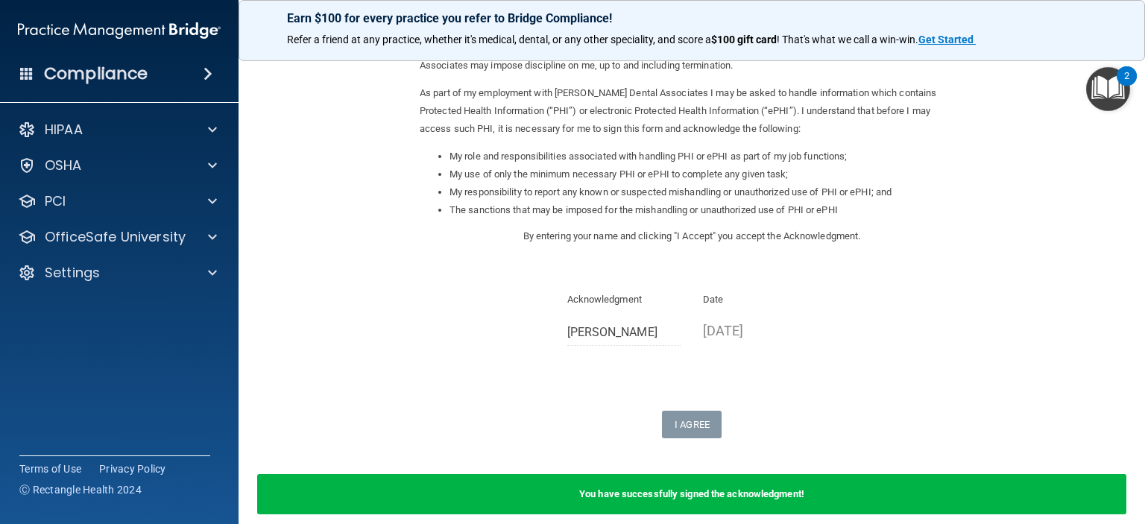
scroll to position [216, 0]
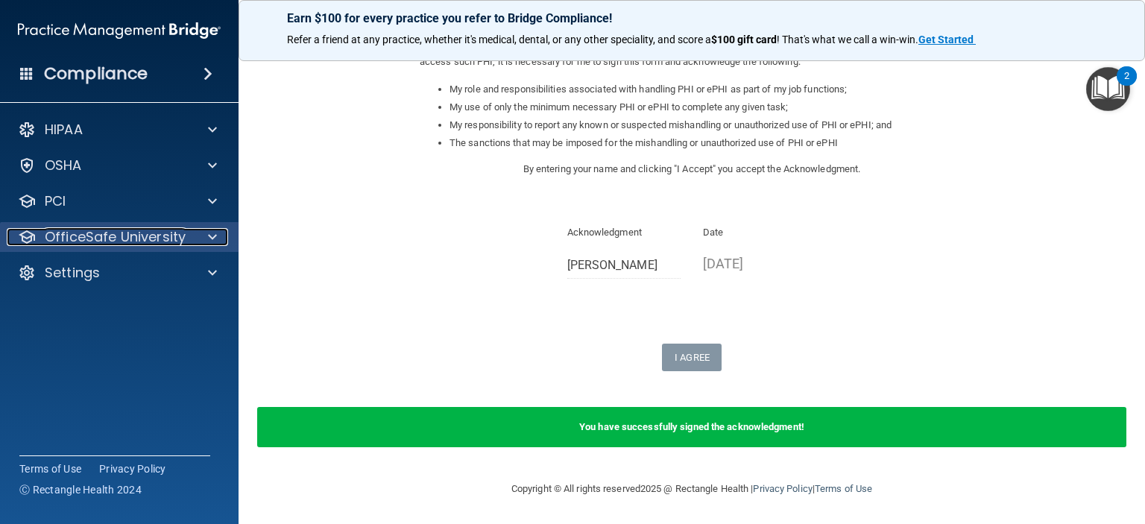
click at [190, 234] on div "OfficeSafe University" at bounding box center [99, 237] width 185 height 18
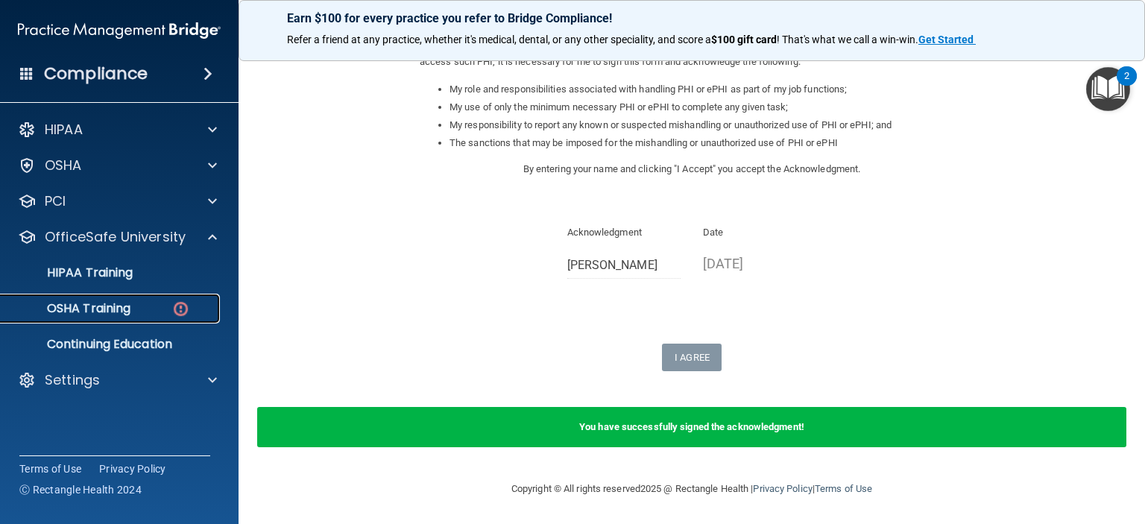
click at [176, 306] on img at bounding box center [180, 309] width 19 height 19
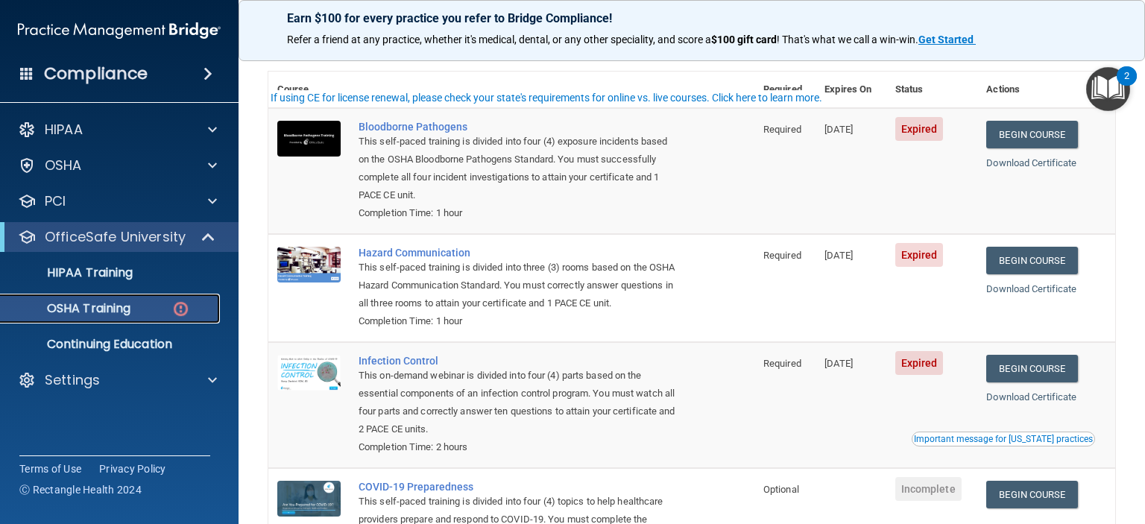
scroll to position [26, 0]
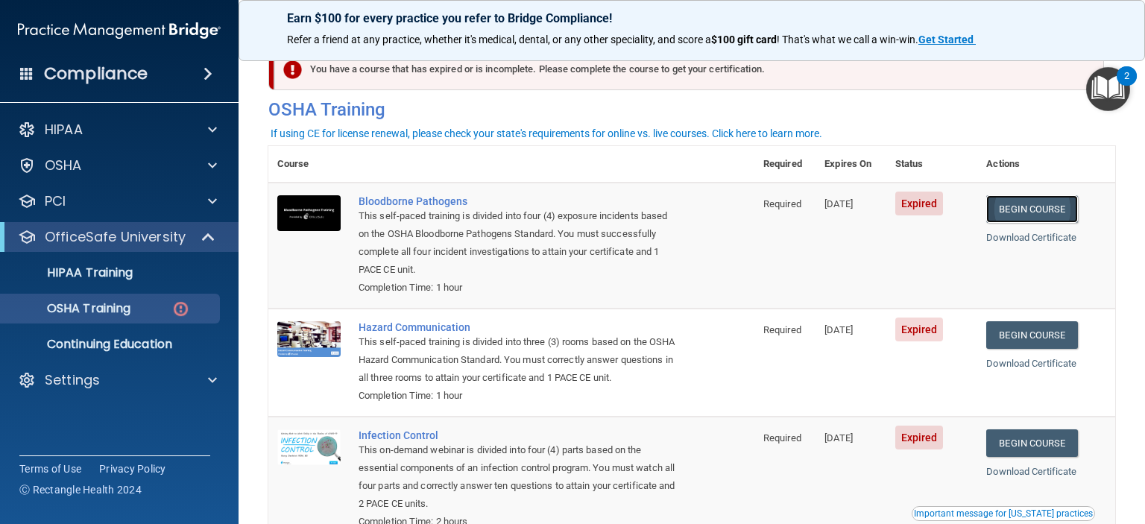
click at [996, 211] on link "Begin Course" at bounding box center [1031, 209] width 91 height 28
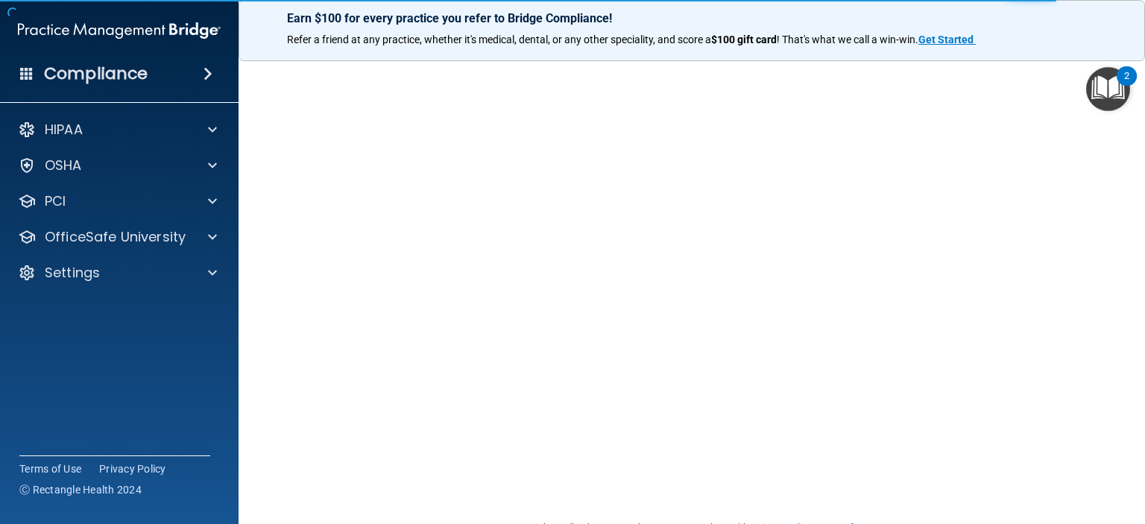
scroll to position [15, 0]
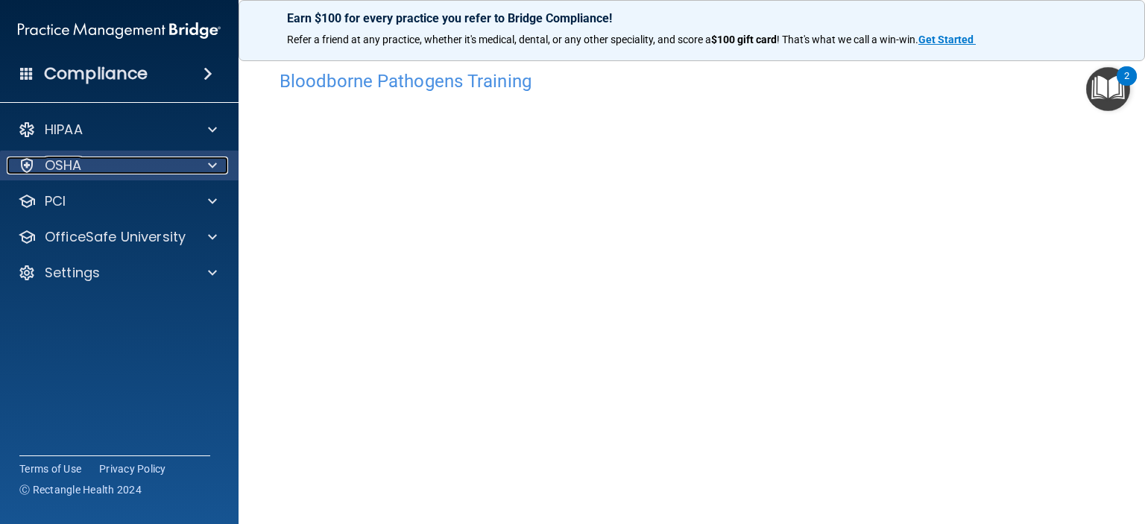
click at [206, 159] on div at bounding box center [210, 165] width 37 height 18
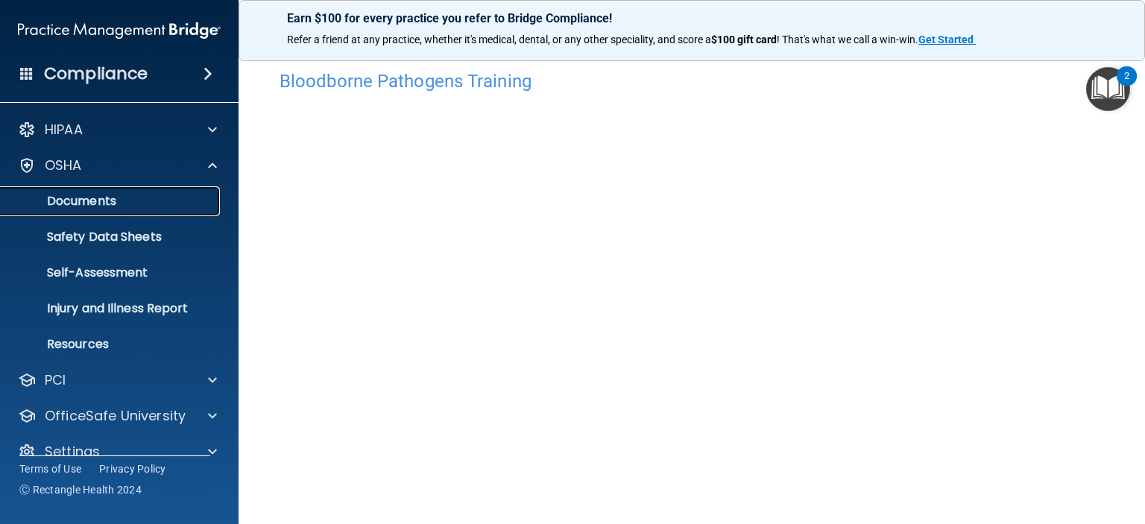
click at [108, 202] on p "Documents" at bounding box center [111, 201] width 203 height 15
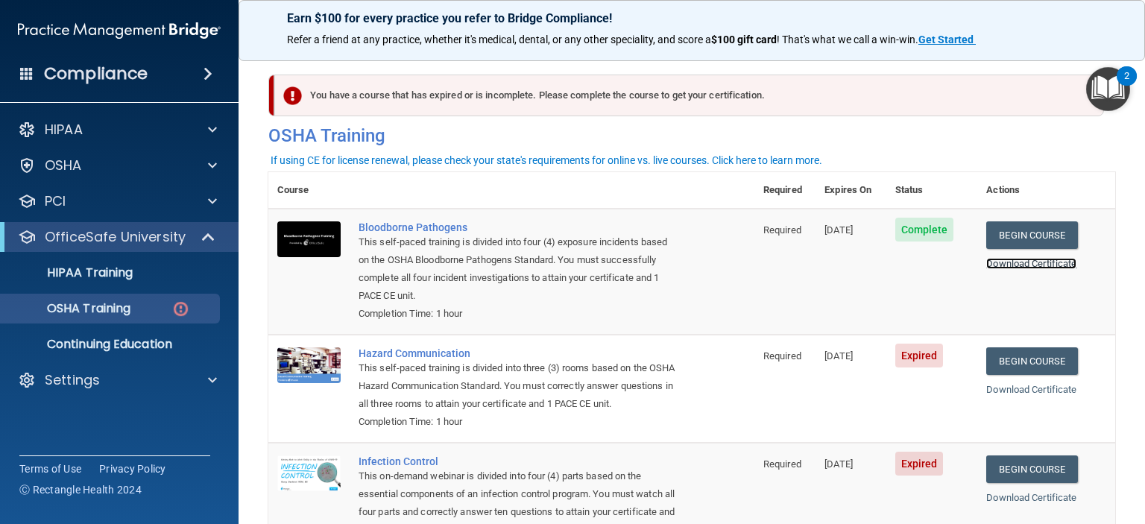
click at [1005, 262] on link "Download Certificate" at bounding box center [1031, 263] width 90 height 11
click at [1014, 357] on link "Begin Course" at bounding box center [1031, 361] width 91 height 28
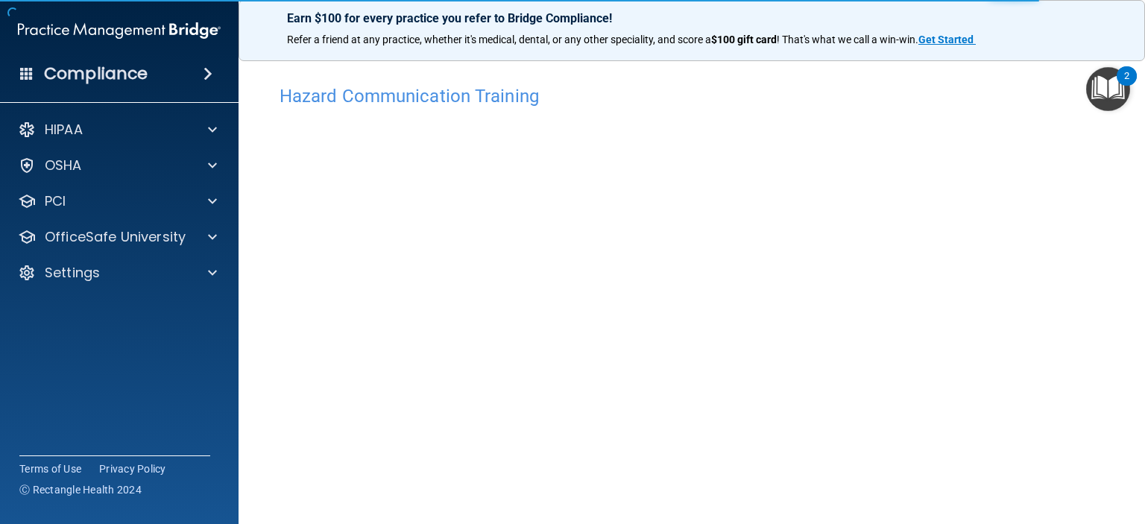
scroll to position [36, 0]
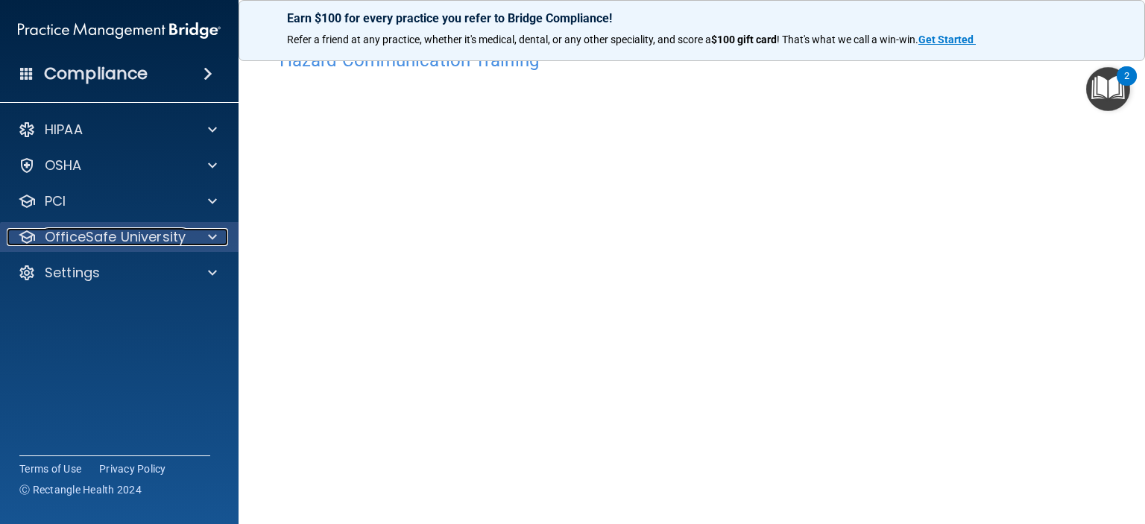
click at [206, 230] on div at bounding box center [210, 237] width 37 height 18
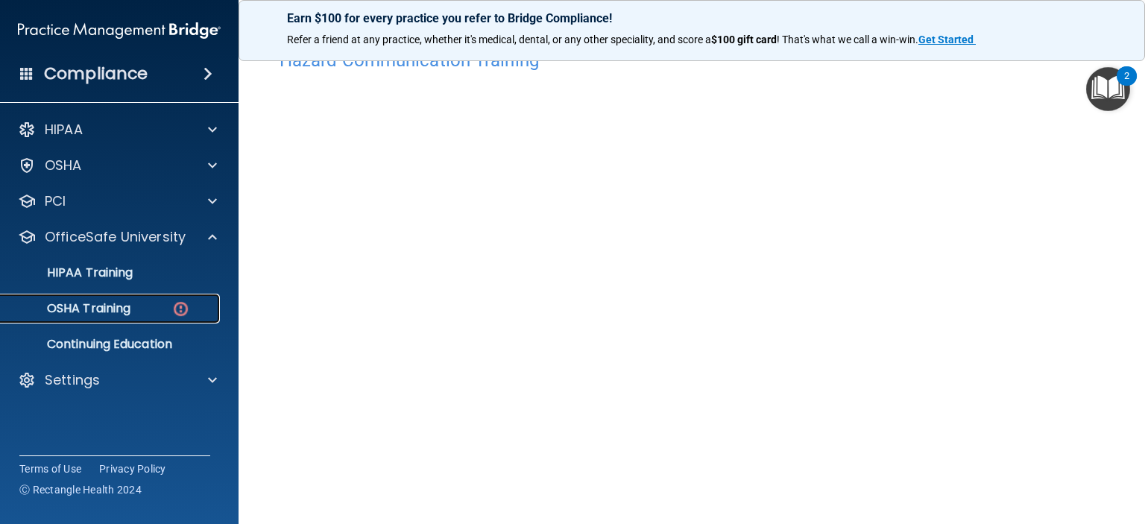
click at [154, 303] on div "OSHA Training" at bounding box center [111, 308] width 203 height 15
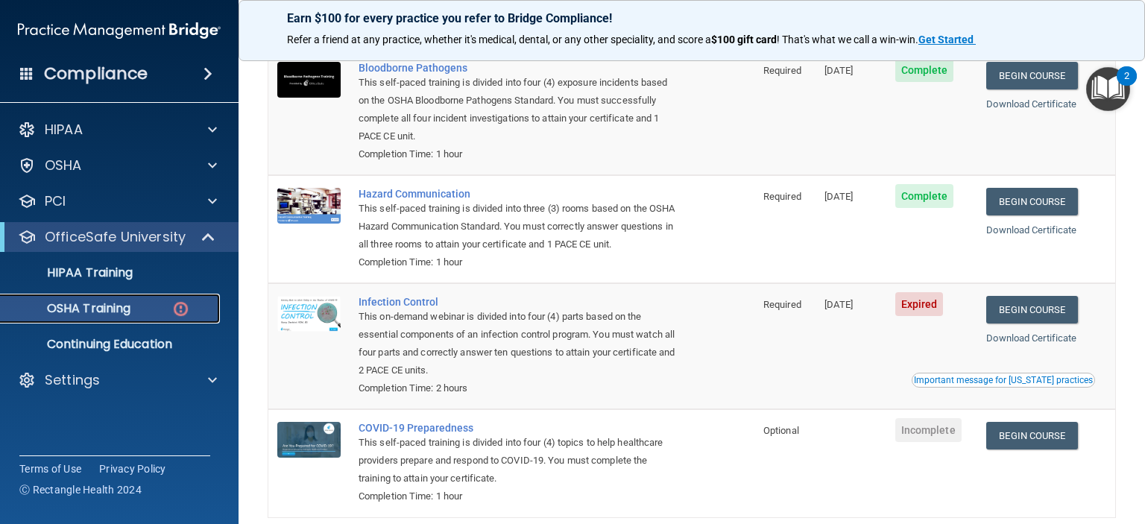
scroll to position [185, 0]
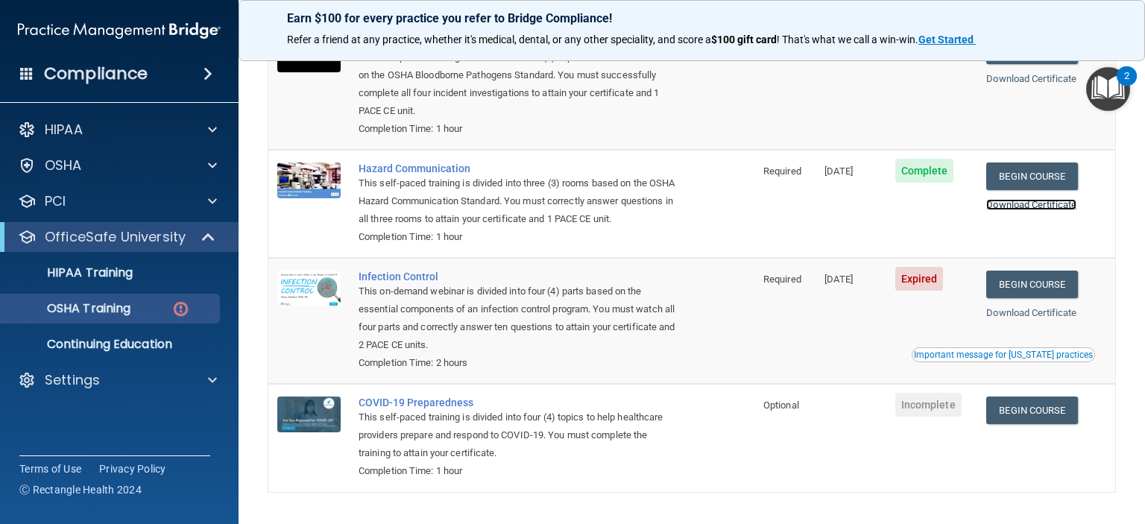
click at [1016, 203] on link "Download Certificate" at bounding box center [1031, 204] width 90 height 11
click at [1016, 298] on link "Begin Course" at bounding box center [1031, 285] width 91 height 28
click at [123, 302] on p "OSHA Training" at bounding box center [70, 308] width 121 height 15
click at [1019, 298] on link "Begin Course" at bounding box center [1031, 285] width 91 height 28
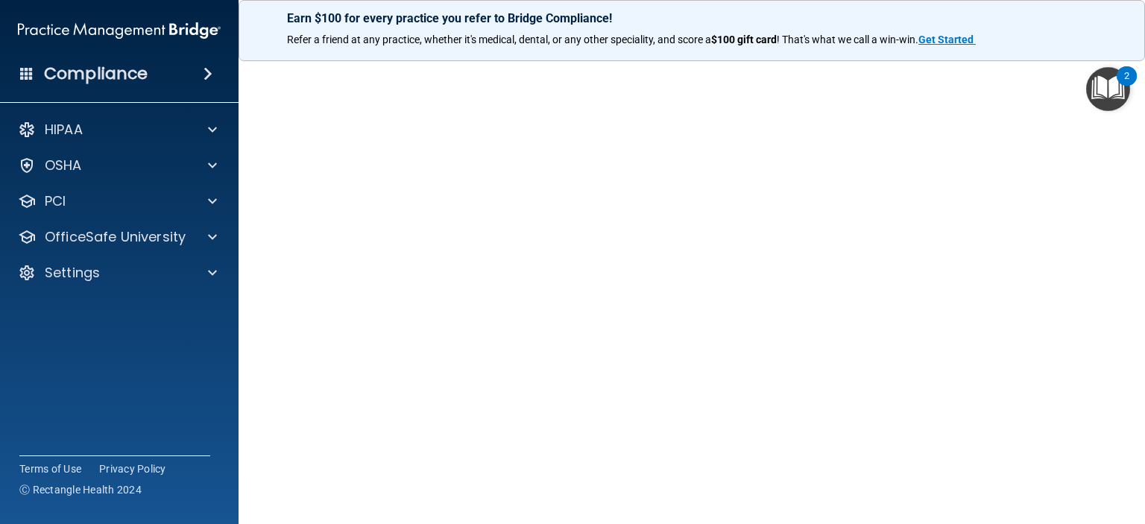
scroll to position [75, 0]
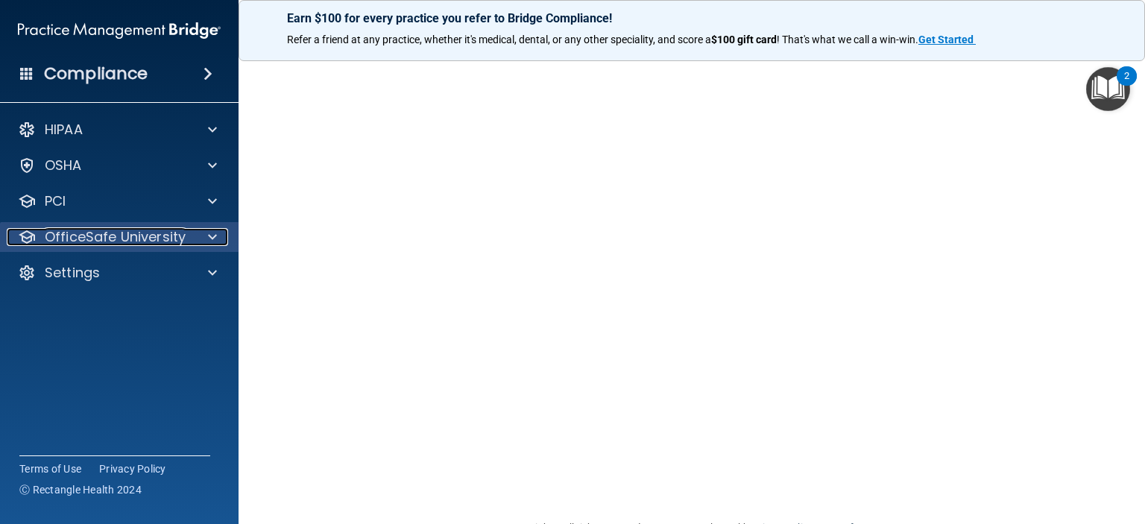
click at [212, 240] on span at bounding box center [212, 237] width 9 height 18
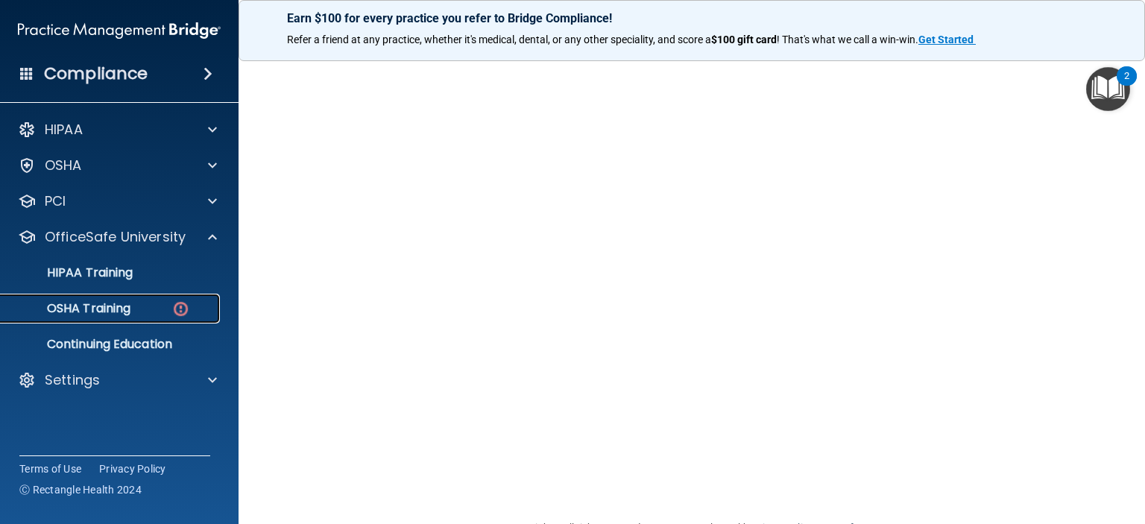
click at [119, 314] on p "OSHA Training" at bounding box center [70, 308] width 121 height 15
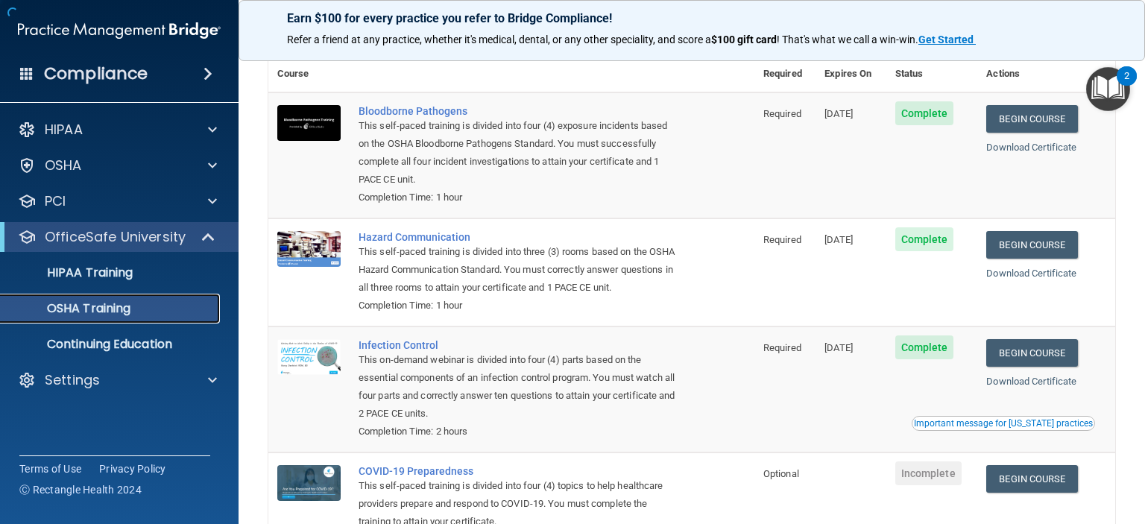
scroll to position [168, 0]
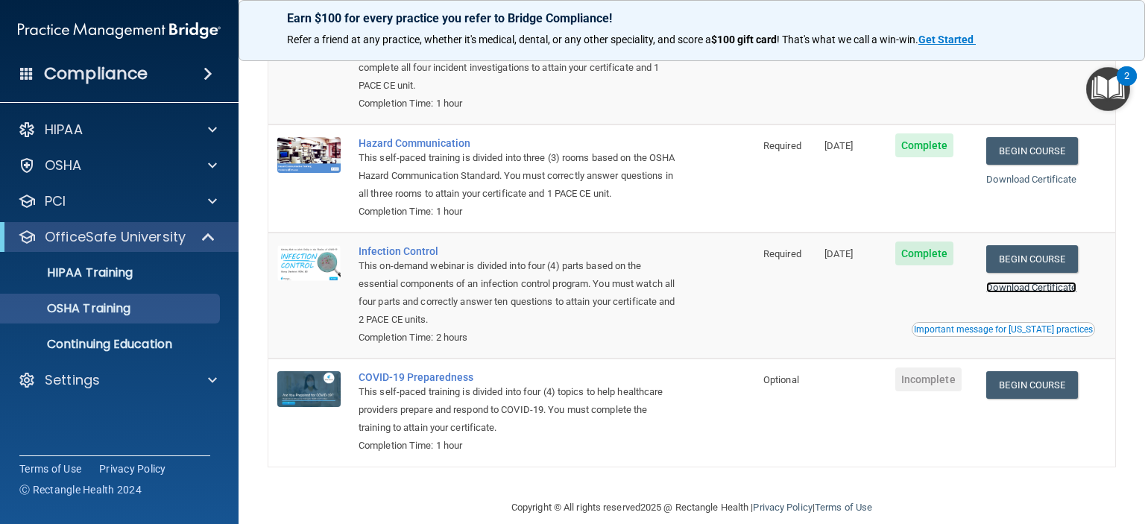
click at [994, 293] on link "Download Certificate" at bounding box center [1031, 287] width 90 height 11
click at [111, 279] on p "HIPAA Training" at bounding box center [71, 272] width 123 height 15
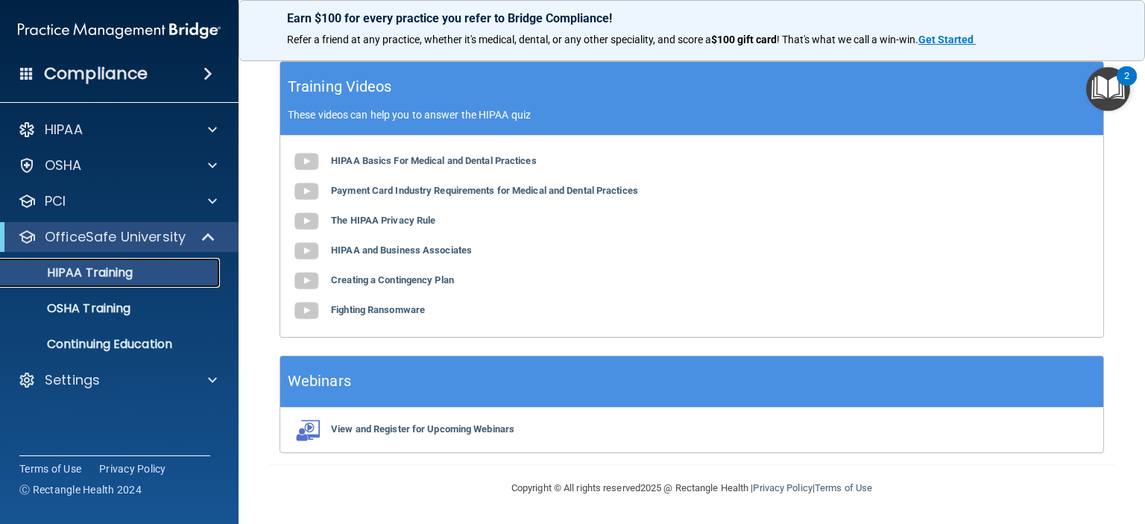
scroll to position [420, 0]
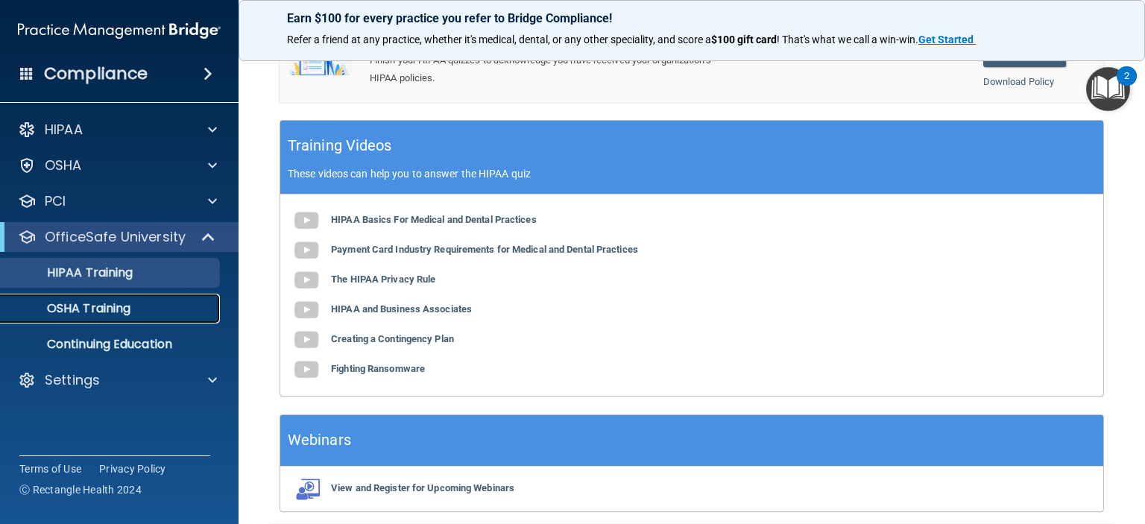
click at [116, 301] on p "OSHA Training" at bounding box center [70, 308] width 121 height 15
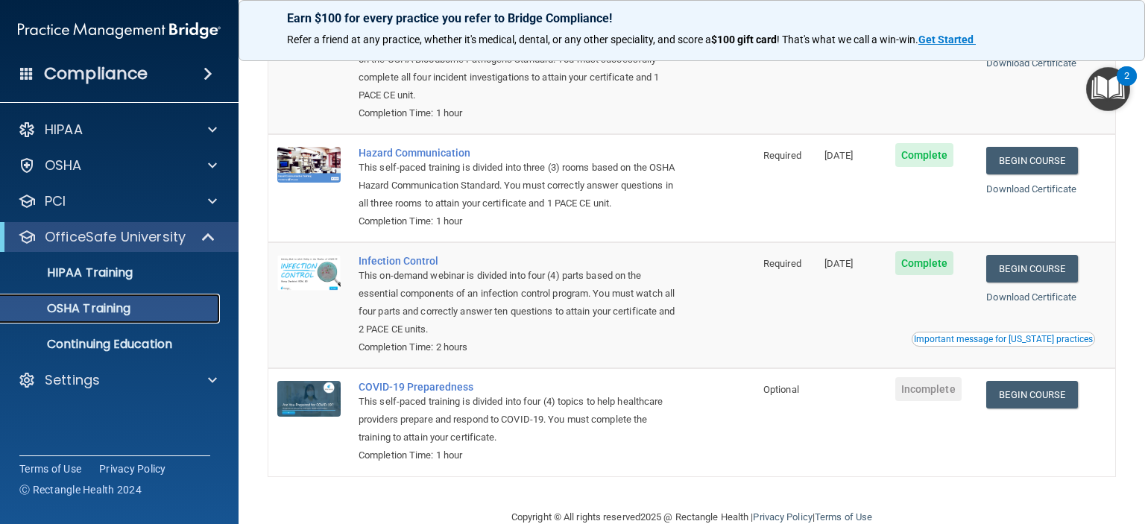
scroll to position [133, 0]
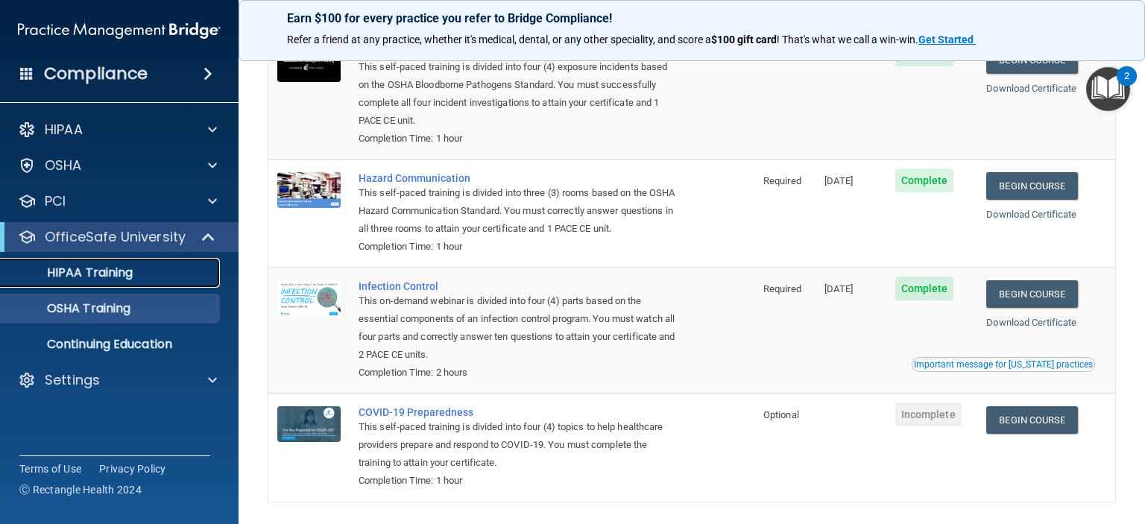
click at [113, 276] on p "HIPAA Training" at bounding box center [71, 272] width 123 height 15
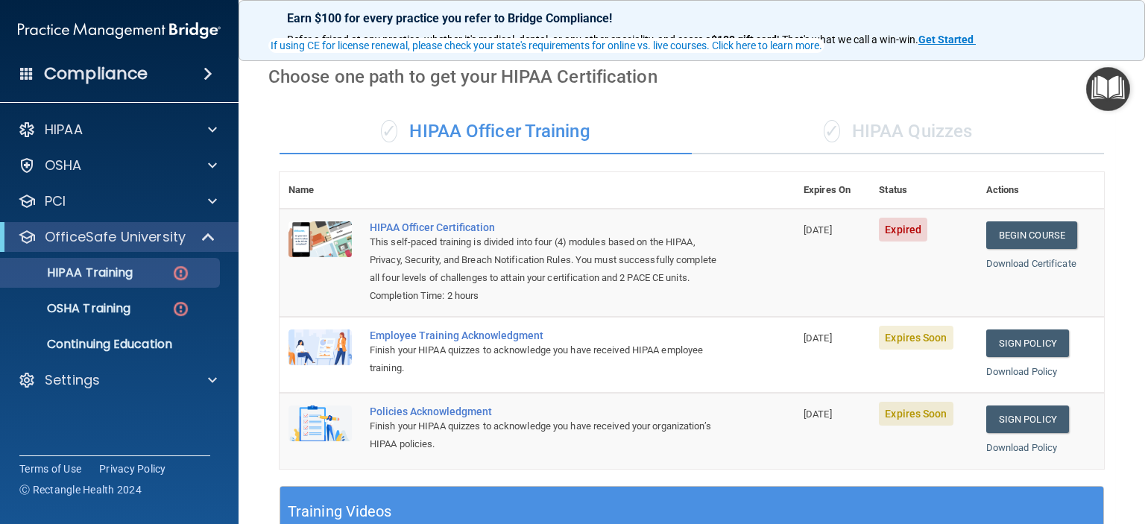
scroll to position [149, 0]
